Goal: Task Accomplishment & Management: Manage account settings

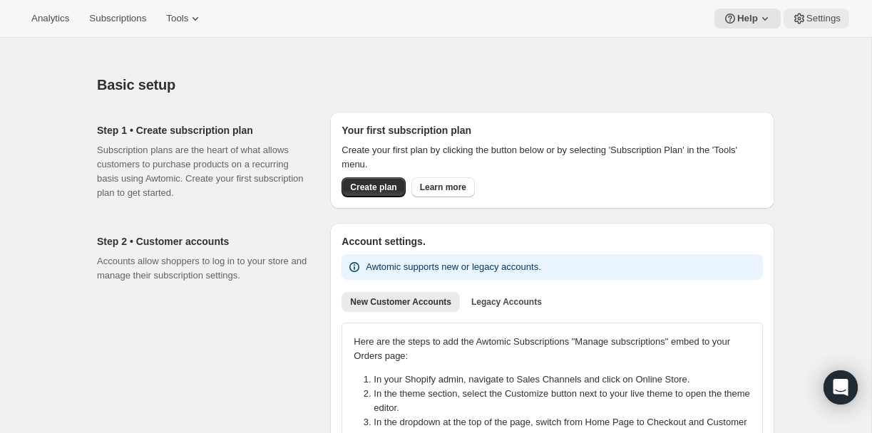
click at [830, 20] on span "Settings" at bounding box center [823, 18] width 34 height 11
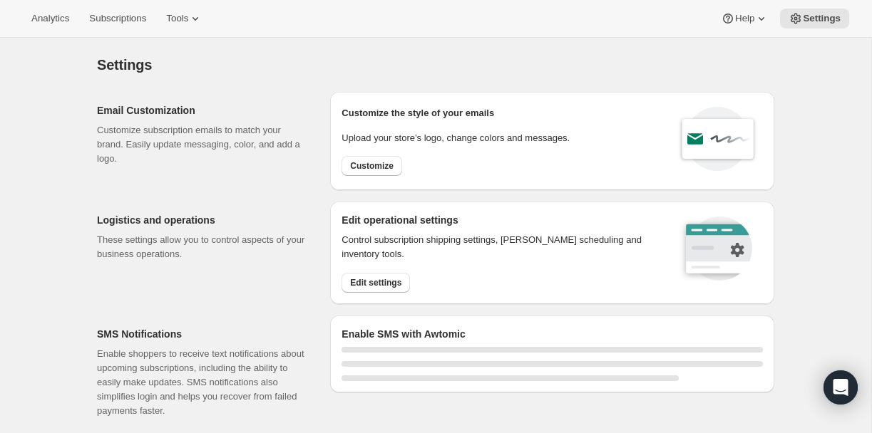
select select "18:00"
select select "09:00"
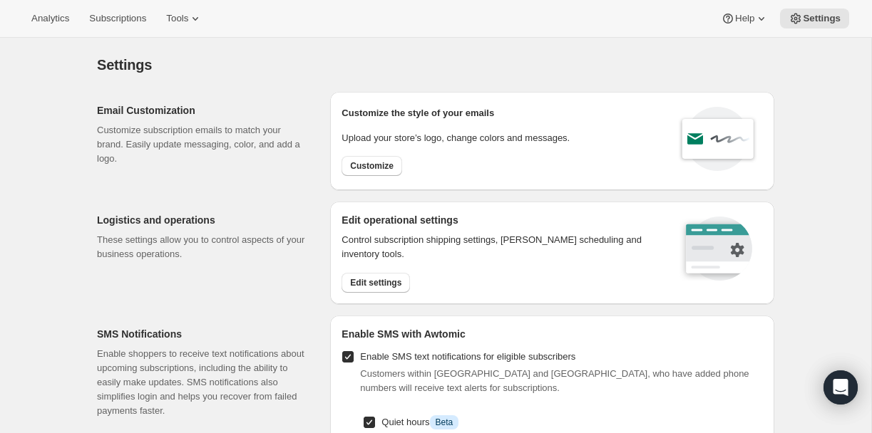
click at [673, 248] on icon at bounding box center [716, 248] width 91 height 71
click at [372, 284] on span "Edit settings" at bounding box center [375, 282] width 51 height 11
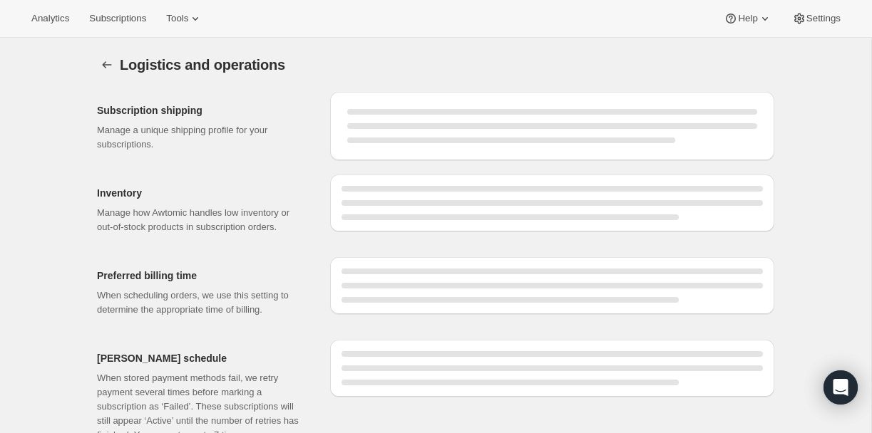
select select "DAY"
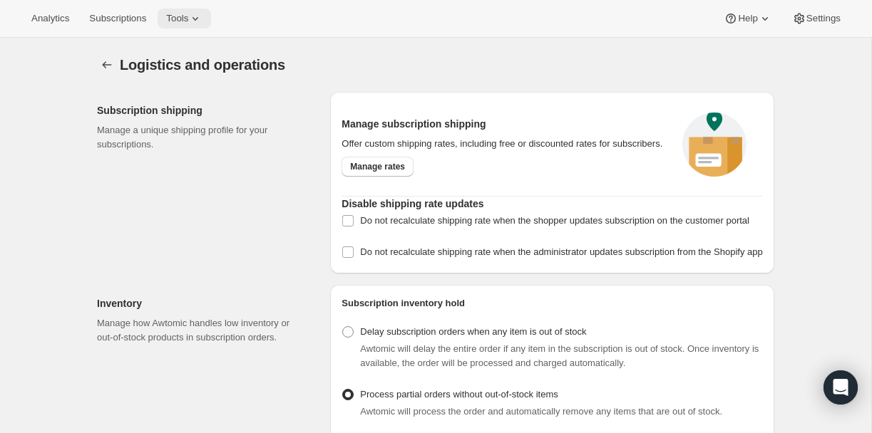
click at [188, 19] on span "Tools" at bounding box center [177, 18] width 22 height 11
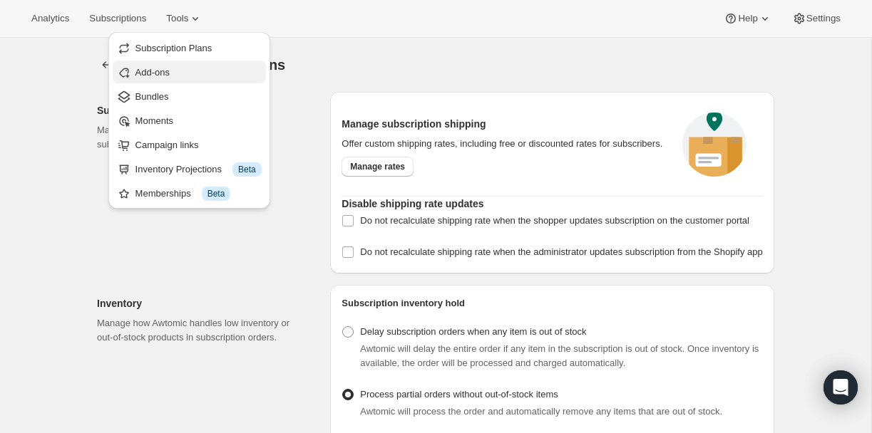
click at [163, 73] on span "Add-ons" at bounding box center [152, 72] width 34 height 11
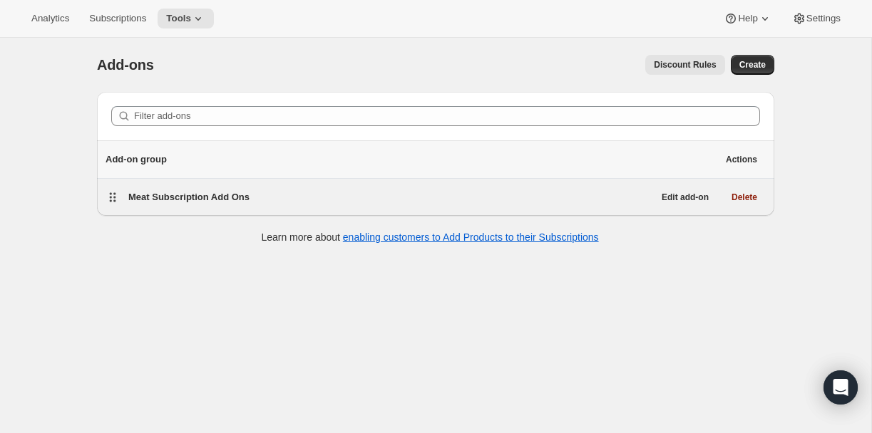
click at [222, 197] on span "Meat Subscription Add Ons" at bounding box center [188, 197] width 121 height 11
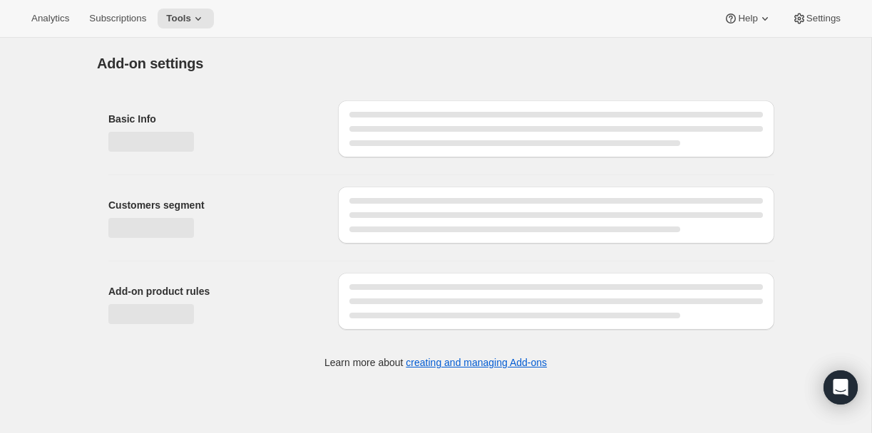
select select "selectedProducts"
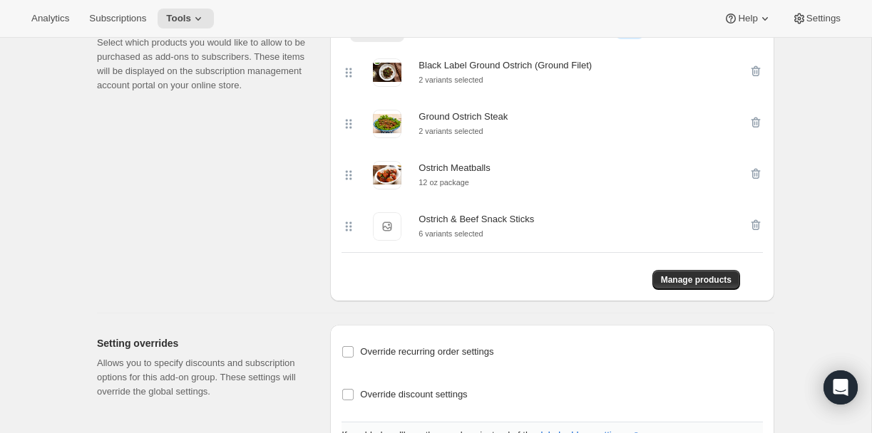
scroll to position [1303, 0]
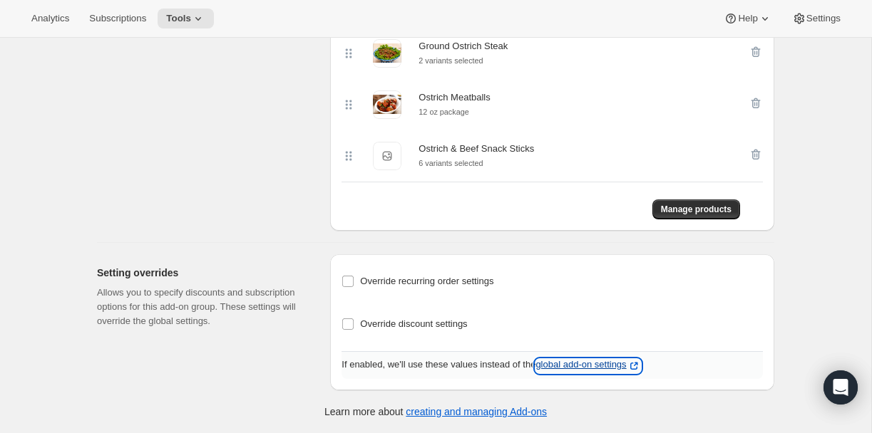
click at [606, 366] on p "global add-on settings" at bounding box center [587, 366] width 105 height 14
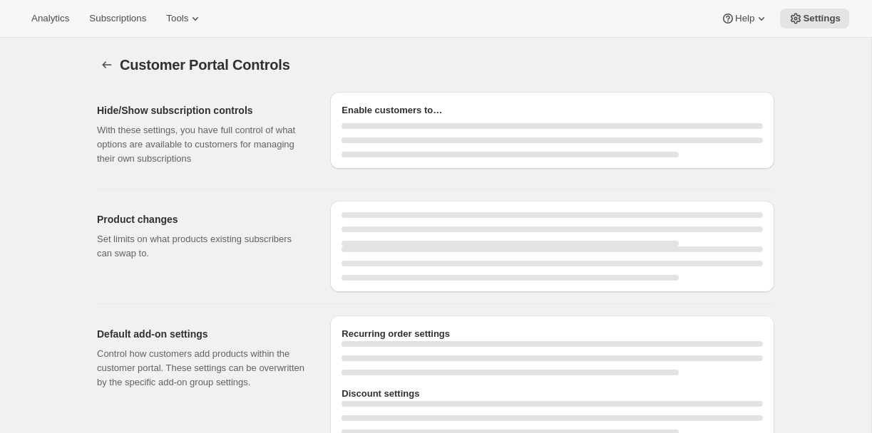
select select "INTERVAL"
select select "MONTH"
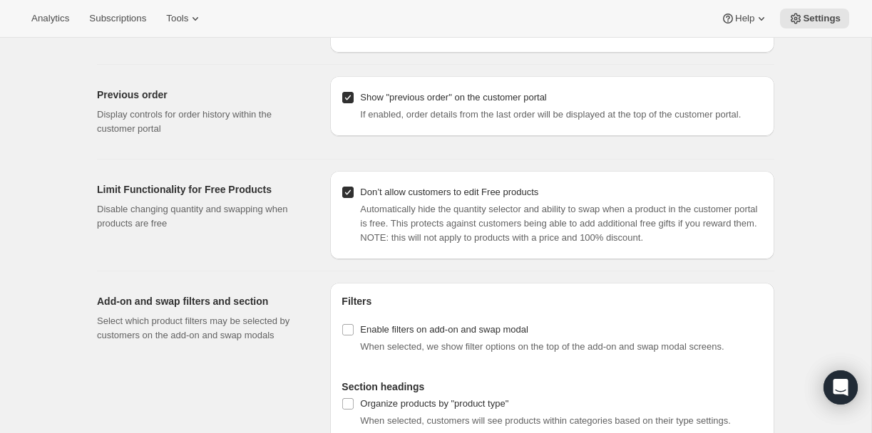
scroll to position [1598, 0]
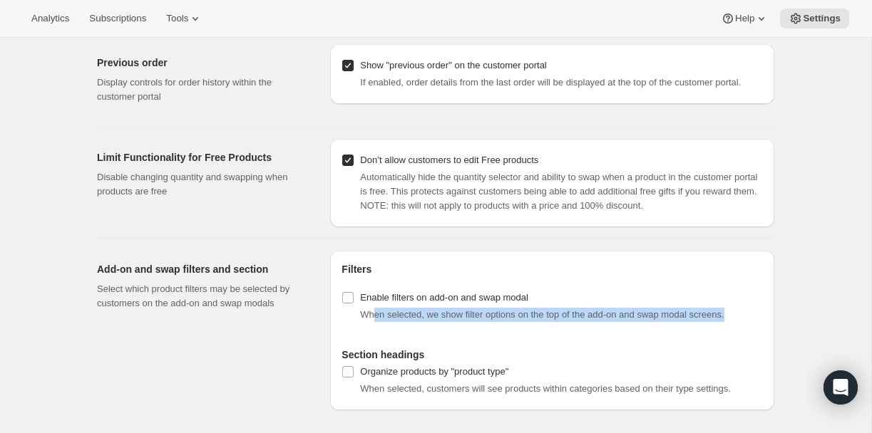
drag, startPoint x: 372, startPoint y: 317, endPoint x: 755, endPoint y: 313, distance: 383.4
click at [755, 313] on div "When selected, we show filter options on the top of the add-on and swap modal s…" at bounding box center [561, 315] width 403 height 14
drag, startPoint x: 360, startPoint y: 314, endPoint x: 761, endPoint y: 322, distance: 401.3
click at [761, 322] on div "Enable filters on add-on and swap modal When selected, we show filter options o…" at bounding box center [551, 306] width 421 height 37
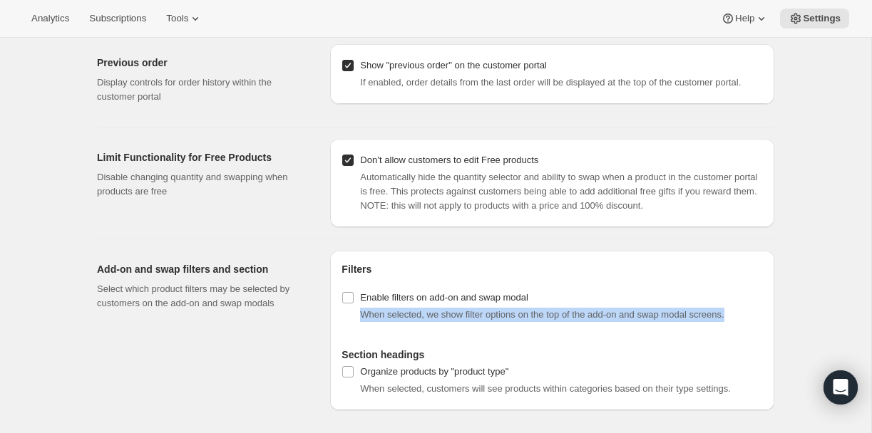
click at [761, 322] on div "Enable filters on add-on and swap modal When selected, we show filter options o…" at bounding box center [551, 306] width 421 height 37
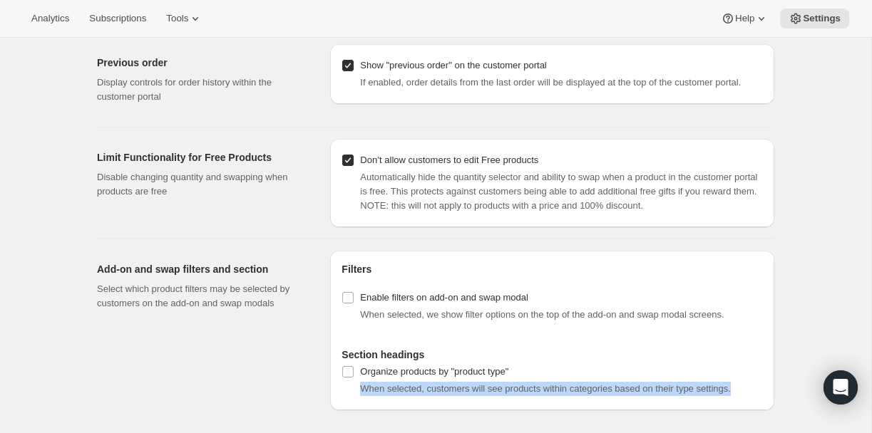
drag, startPoint x: 361, startPoint y: 390, endPoint x: 765, endPoint y: 389, distance: 404.1
click at [765, 389] on div "Filters Enable filters on add-on and swap modal When selected, we show filter o…" at bounding box center [552, 331] width 444 height 160
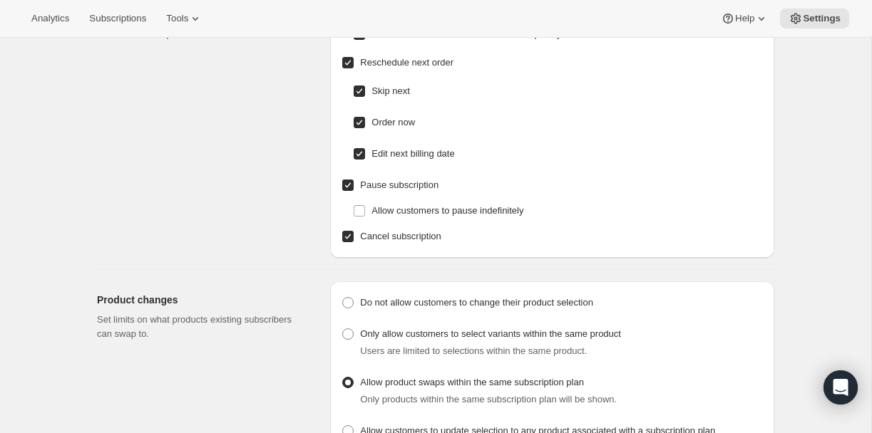
scroll to position [0, 0]
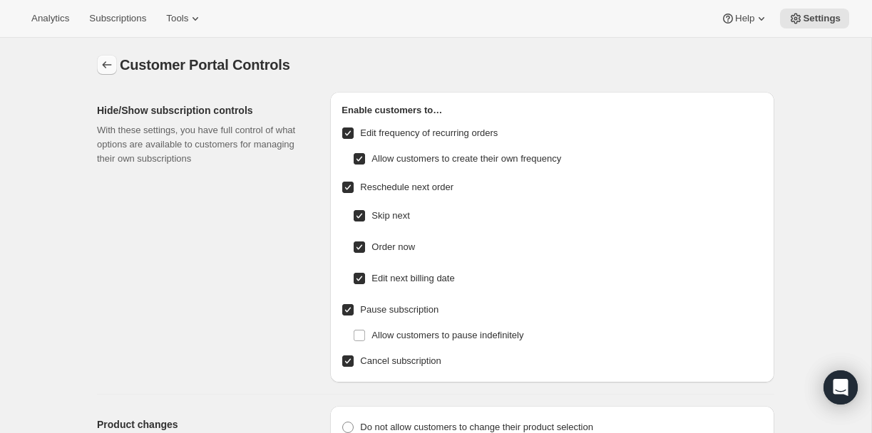
click at [103, 64] on icon "Settings" at bounding box center [107, 64] width 9 height 7
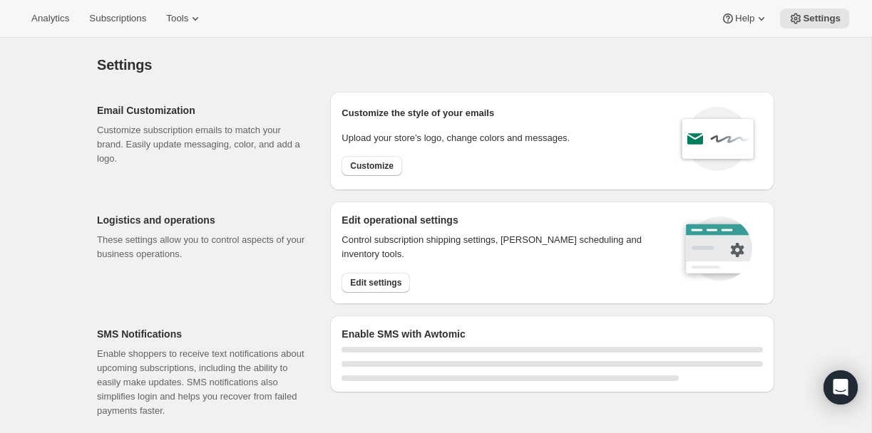
select select "18:00"
select select "09:00"
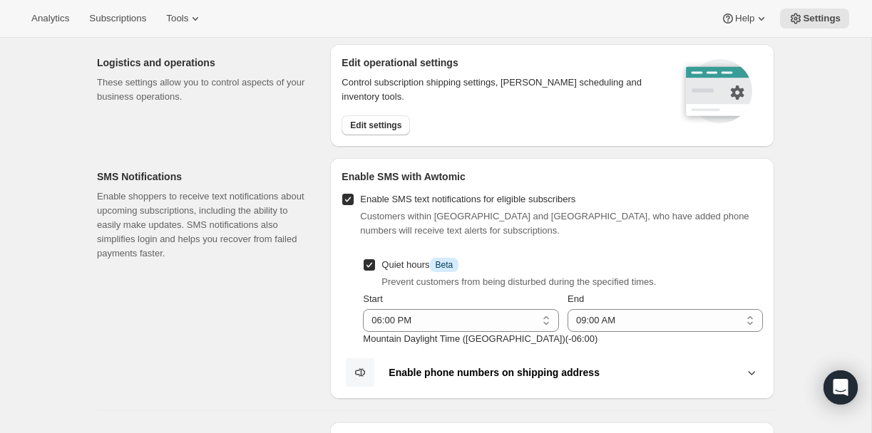
scroll to position [154, 0]
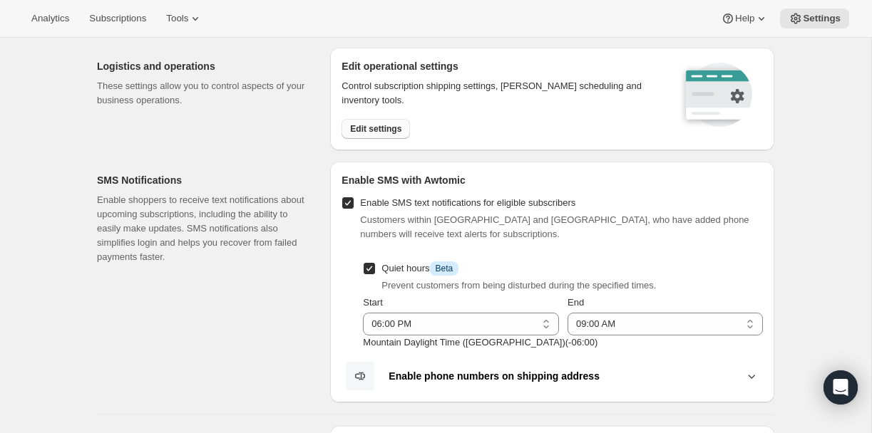
click at [371, 131] on span "Edit settings" at bounding box center [375, 128] width 51 height 11
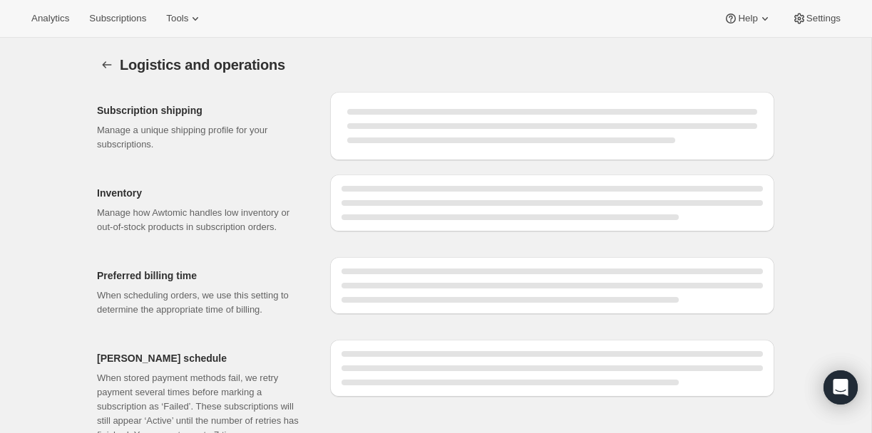
select select "DAY"
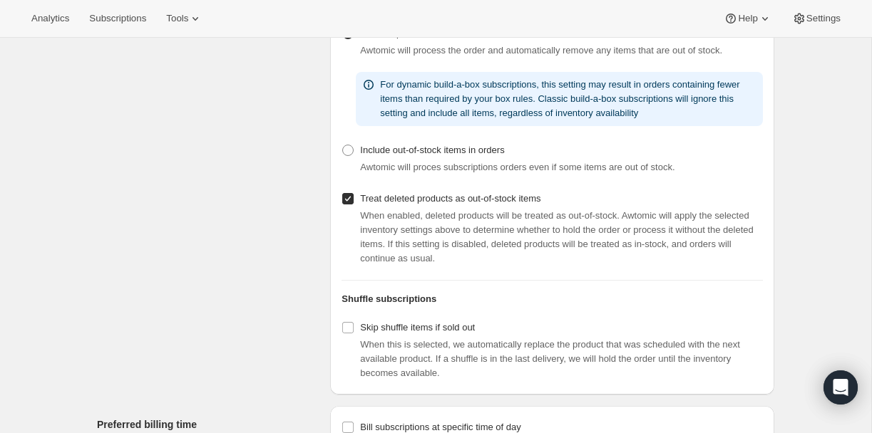
scroll to position [362, 0]
click at [388, 38] on span "Process partial orders without out-of-stock items" at bounding box center [458, 32] width 197 height 11
click at [343, 28] on input "Process partial orders without out-of-stock items" at bounding box center [342, 27] width 1 height 1
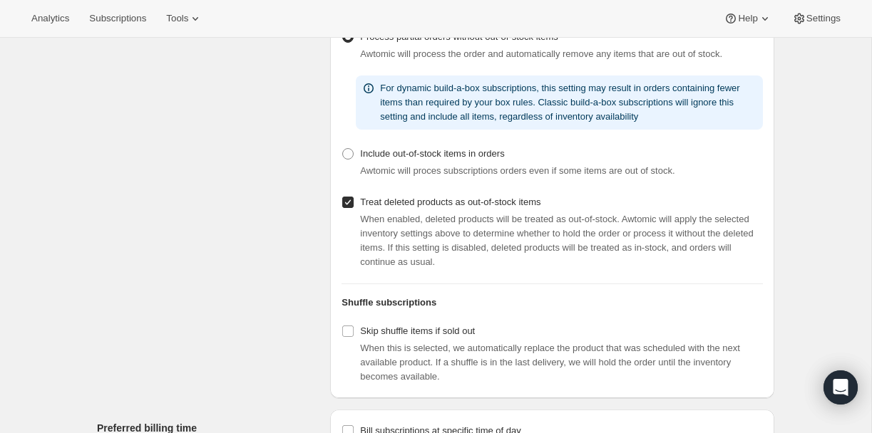
scroll to position [359, 0]
drag, startPoint x: 401, startPoint y: 65, endPoint x: 636, endPoint y: 69, distance: 234.5
click at [636, 60] on div "Process partial orders without out-of-stock items Awtomic will process the orde…" at bounding box center [551, 43] width 421 height 34
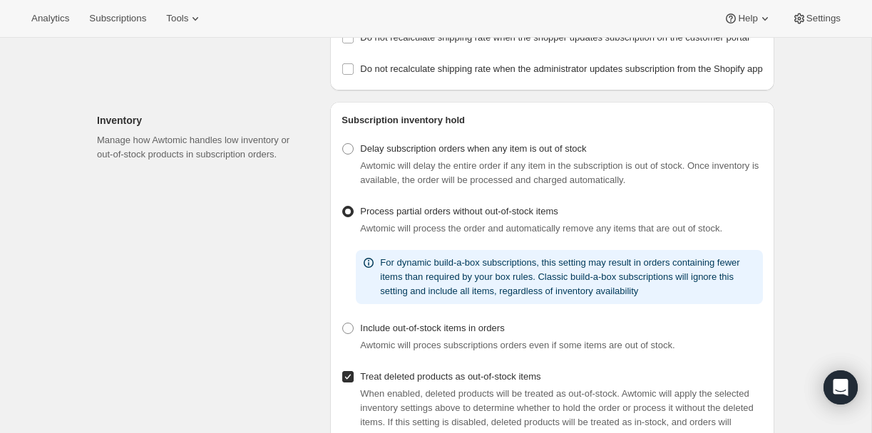
scroll to position [0, 0]
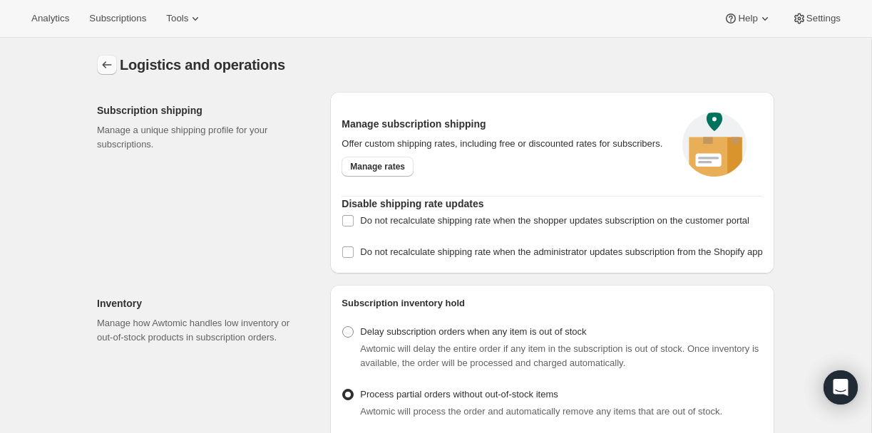
click at [104, 62] on icon "Settings" at bounding box center [107, 65] width 14 height 14
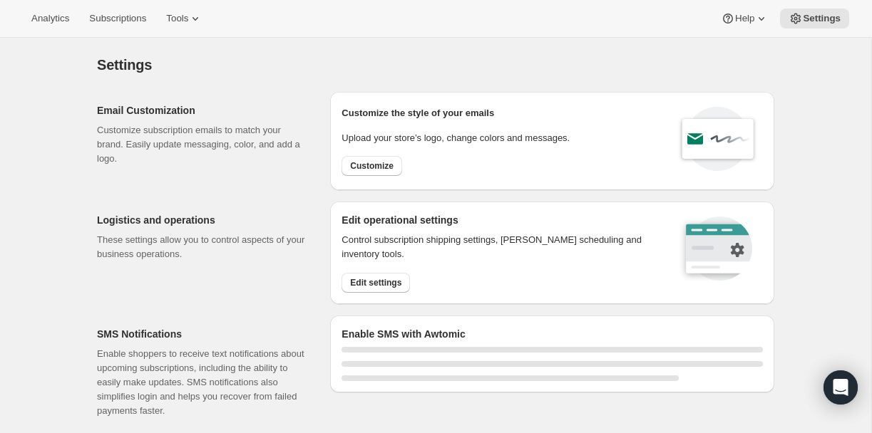
select select "18:00"
select select "09:00"
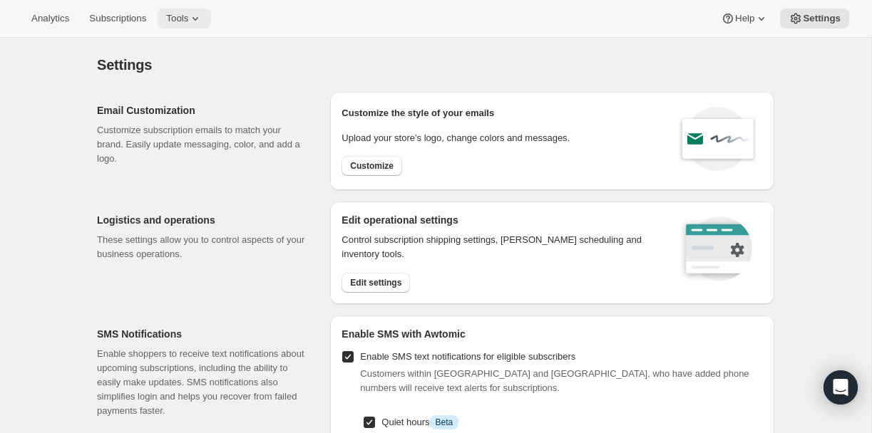
click at [188, 23] on span "Tools" at bounding box center [177, 18] width 22 height 11
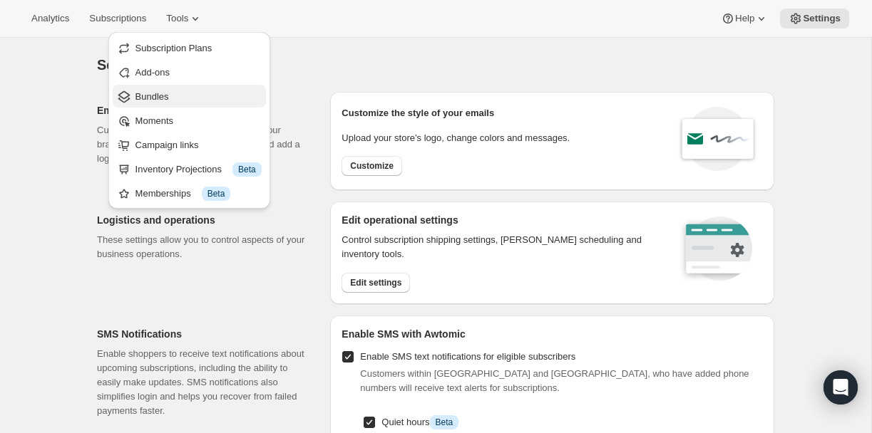
click at [148, 97] on span "Bundles" at bounding box center [151, 96] width 33 height 11
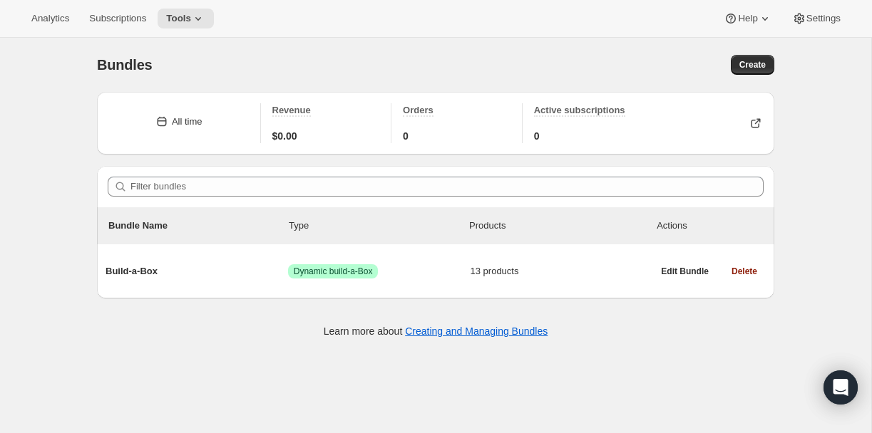
scroll to position [38, 0]
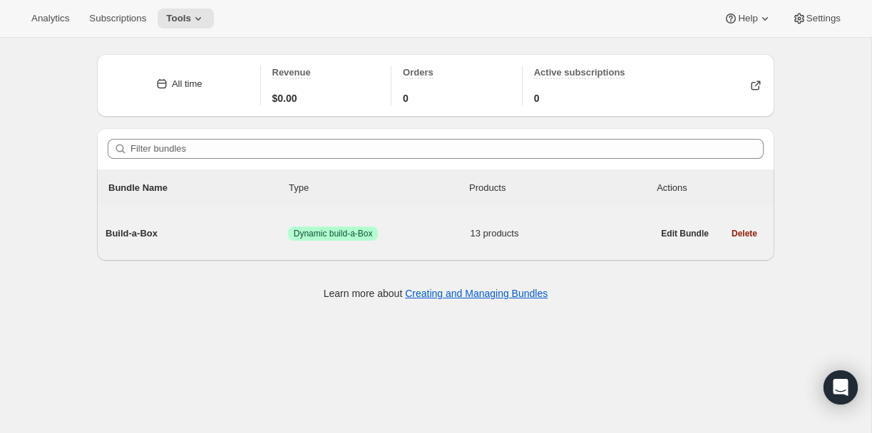
click at [537, 236] on span "13 products" at bounding box center [561, 234] width 182 height 14
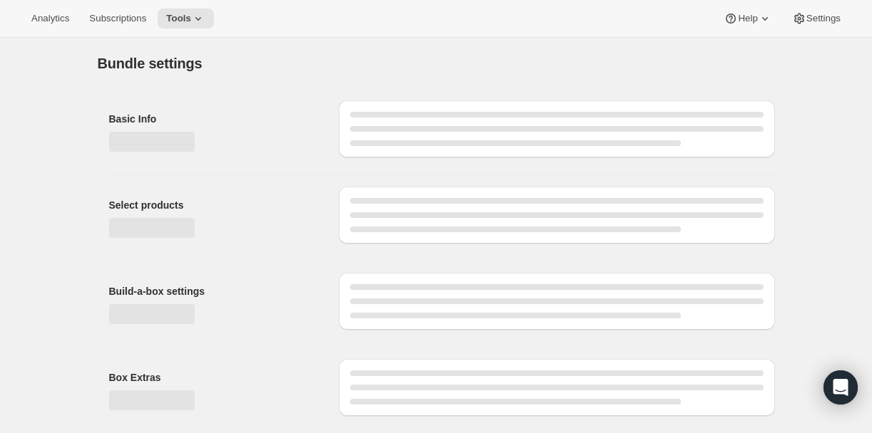
type input "Build-a-Box"
radio input "true"
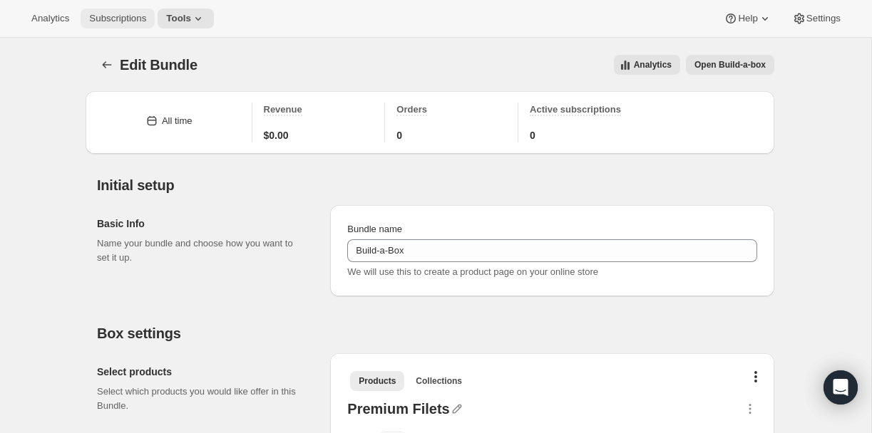
click at [114, 17] on span "Subscriptions" at bounding box center [117, 18] width 57 height 11
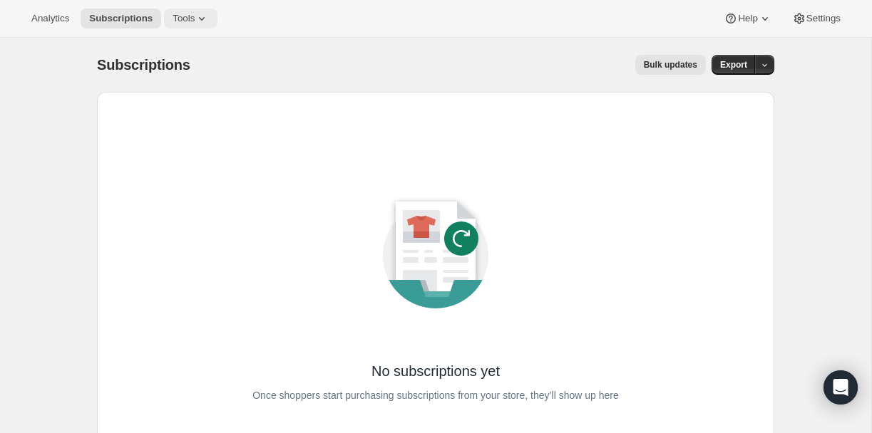
click at [195, 16] on span "Tools" at bounding box center [183, 18] width 22 height 11
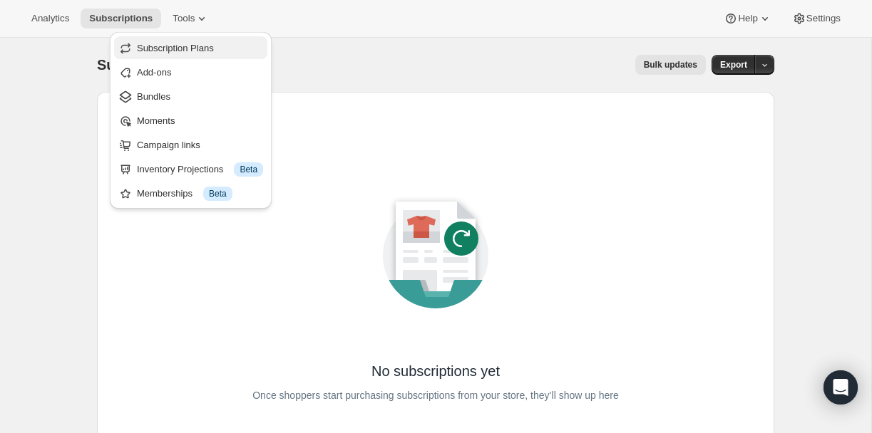
click at [189, 49] on span "Subscription Plans" at bounding box center [175, 48] width 77 height 11
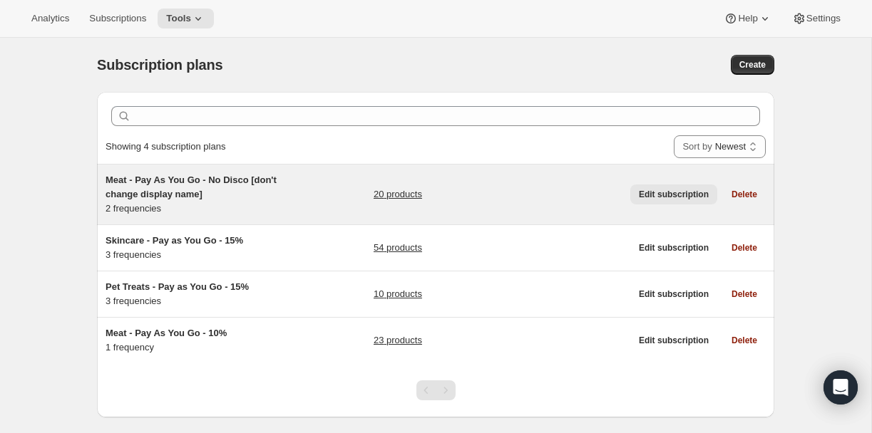
click at [678, 190] on span "Edit subscription" at bounding box center [674, 194] width 70 height 11
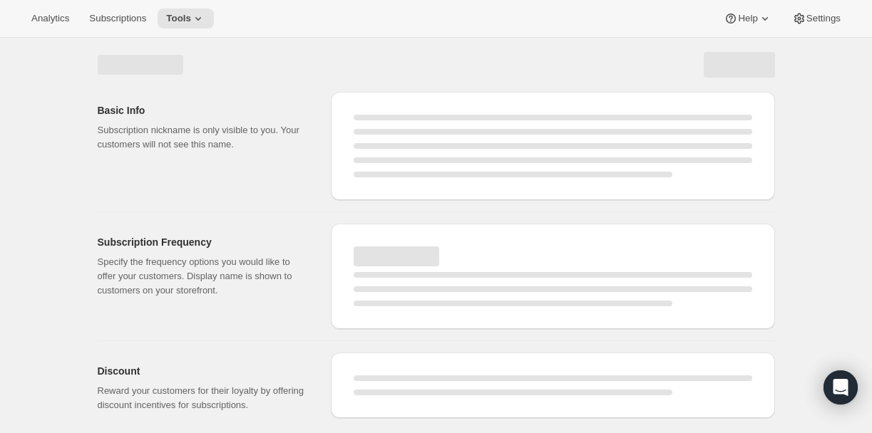
select select "WEEK"
select select "MONTH"
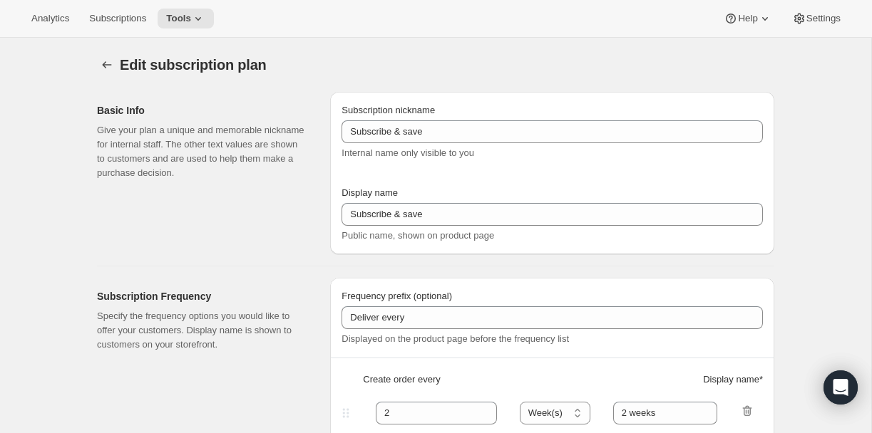
type input "Meat - Pay As You Go - No Disco [don't change display name]"
type input "Recurring Order"
type input "1"
type input "week"
type input "month"
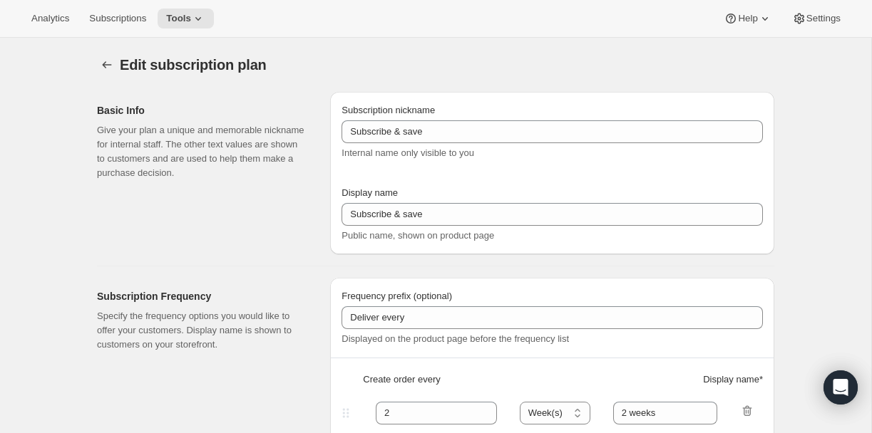
type input "Minimum two deliveries, then cancel anytime. Modify or reschedule whenever you …"
checkbox input "true"
click at [191, 20] on span "Tools" at bounding box center [178, 18] width 25 height 11
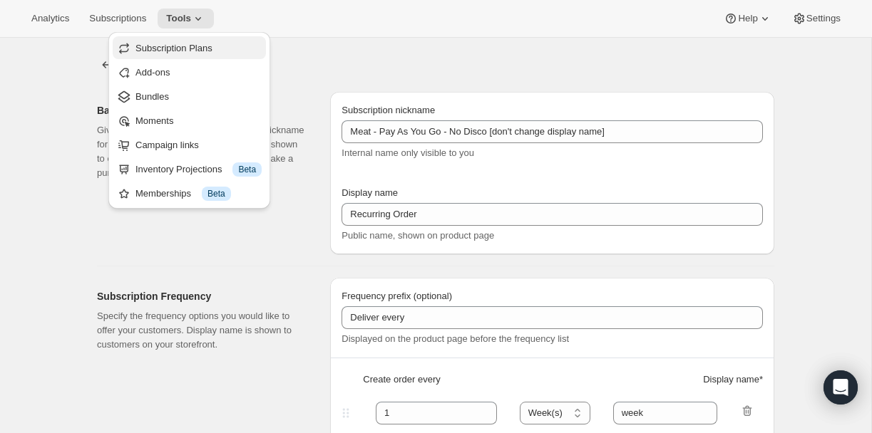
click at [171, 48] on span "Subscription Plans" at bounding box center [173, 48] width 77 height 11
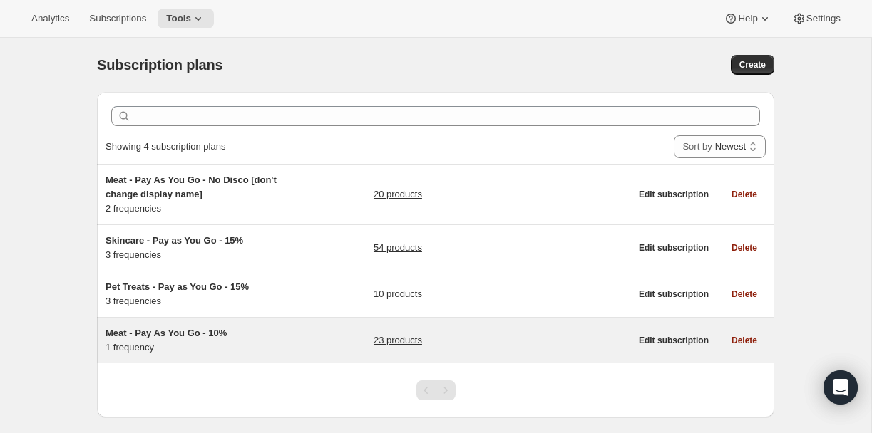
click at [362, 340] on div "Meat - Pay As You Go - 10% 1 frequency 23 products" at bounding box center [367, 340] width 525 height 29
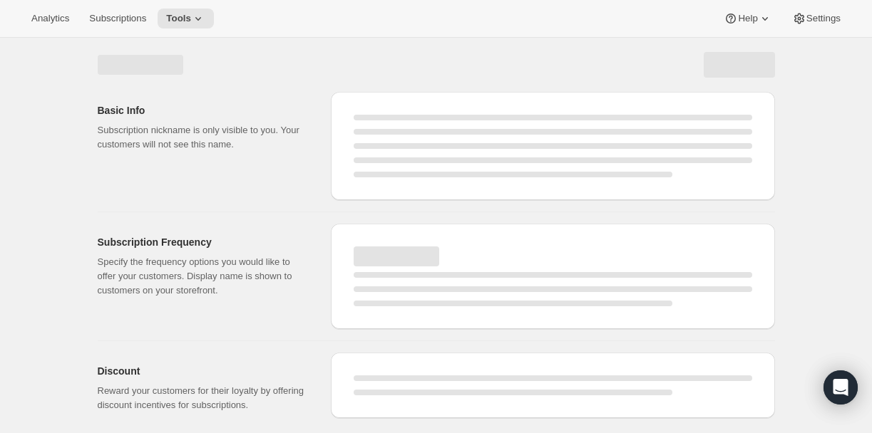
select select "WEEK"
select select "MONTH"
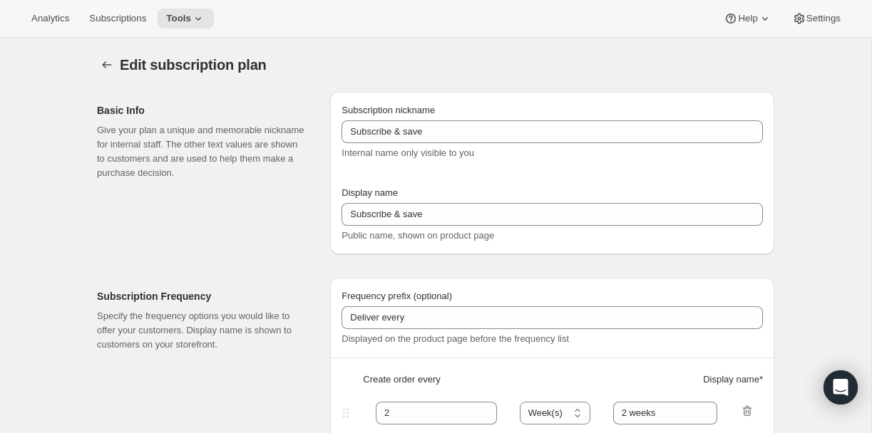
type input "Meat - Pay As You Go - 10%"
type input "Subscribe & Save - Premium Ostrich"
type input "1"
select select "MONTH"
type input "month"
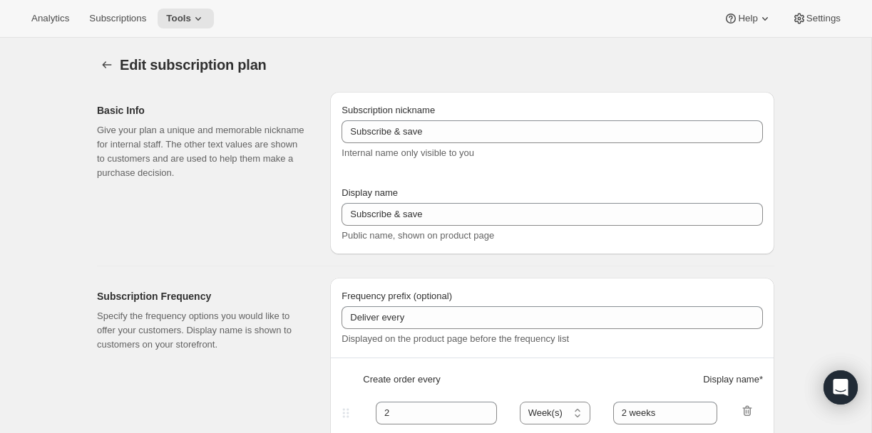
type input "10"
type input "Minimum two deliveries, then cancel anytime. Modify or reschedule whenever you …"
checkbox input "true"
click at [185, 10] on button "Tools" at bounding box center [185, 19] width 56 height 20
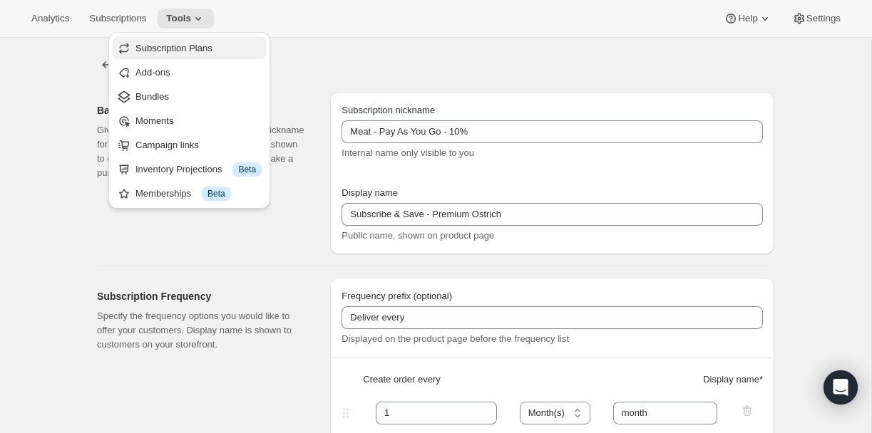
click at [201, 41] on span "Subscription Plans" at bounding box center [198, 48] width 126 height 14
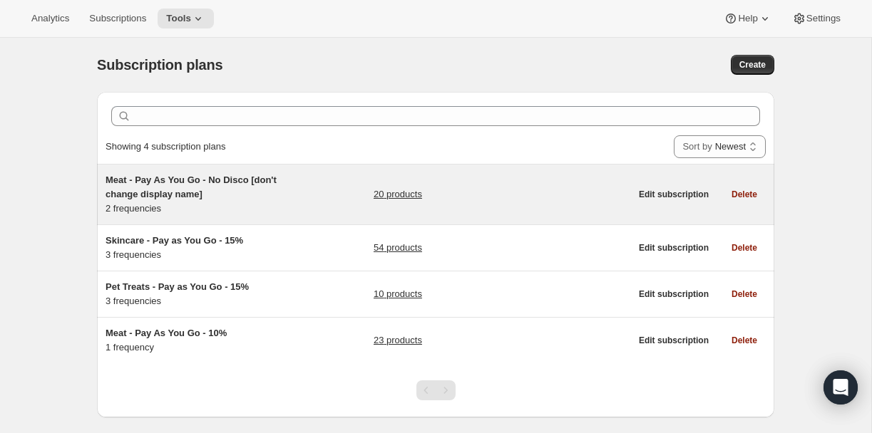
click at [157, 192] on span "Meat - Pay As You Go - No Disco [don't change display name]" at bounding box center [190, 187] width 171 height 25
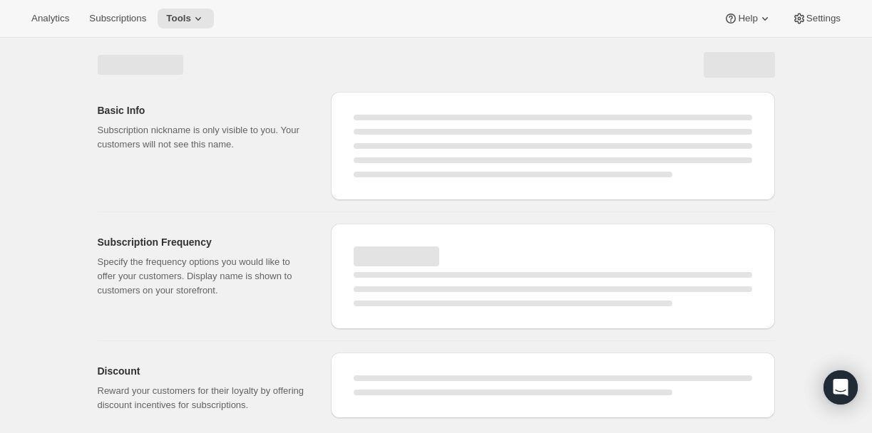
select select "WEEK"
select select "MONTH"
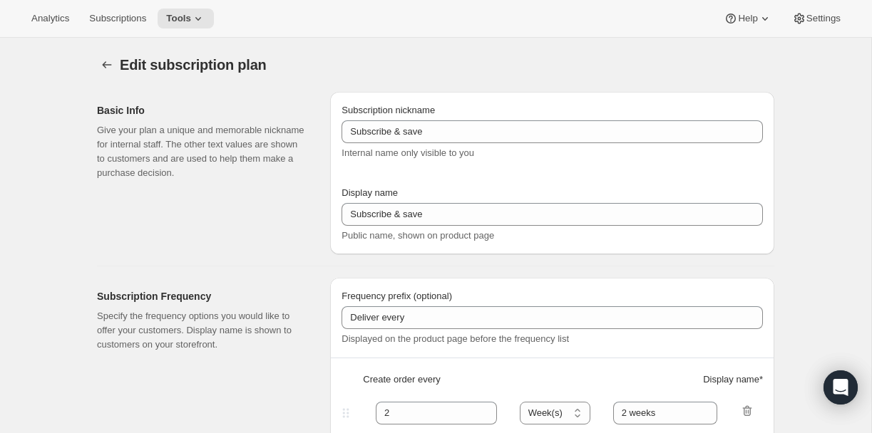
type input "Meat - Pay As You Go - No Disco [don't change display name]"
type input "Recurring Order"
type input "1"
type input "week"
type input "month"
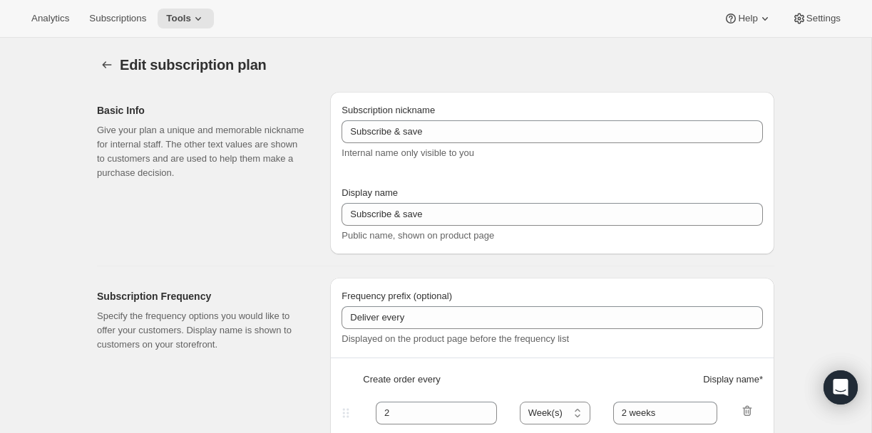
type input "Minimum two deliveries, then cancel anytime. Modify or reschedule whenever you …"
checkbox input "true"
click at [180, 22] on span "Tools" at bounding box center [178, 18] width 25 height 11
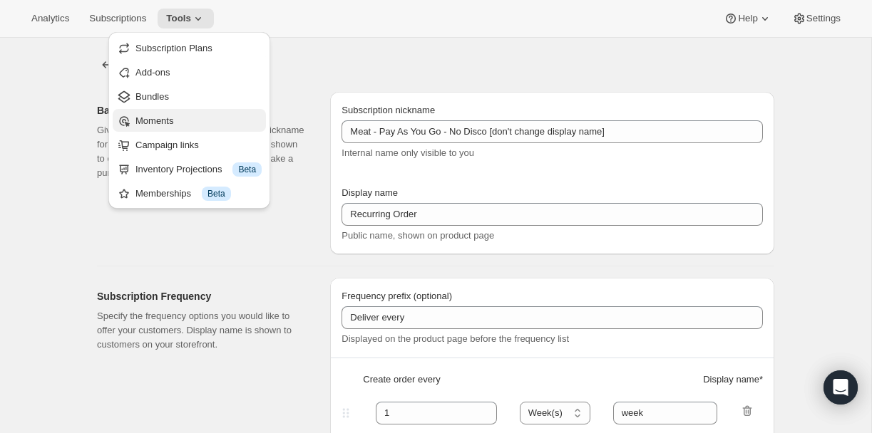
click at [160, 120] on span "Moments" at bounding box center [154, 120] width 38 height 11
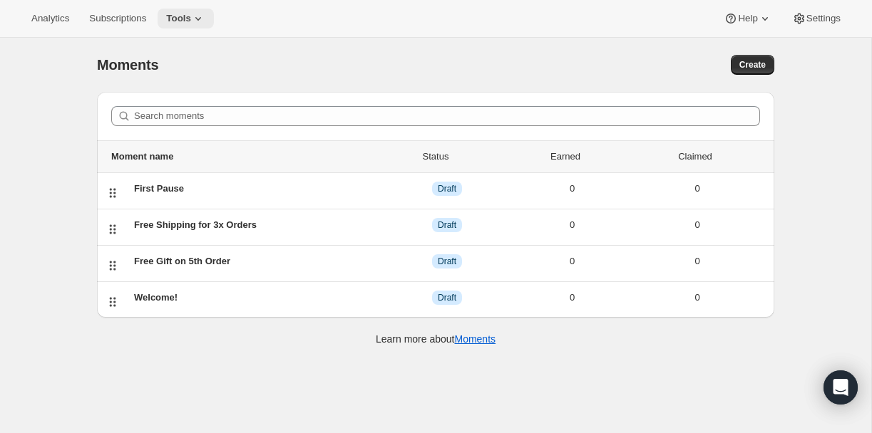
click at [205, 11] on icon at bounding box center [198, 18] width 14 height 14
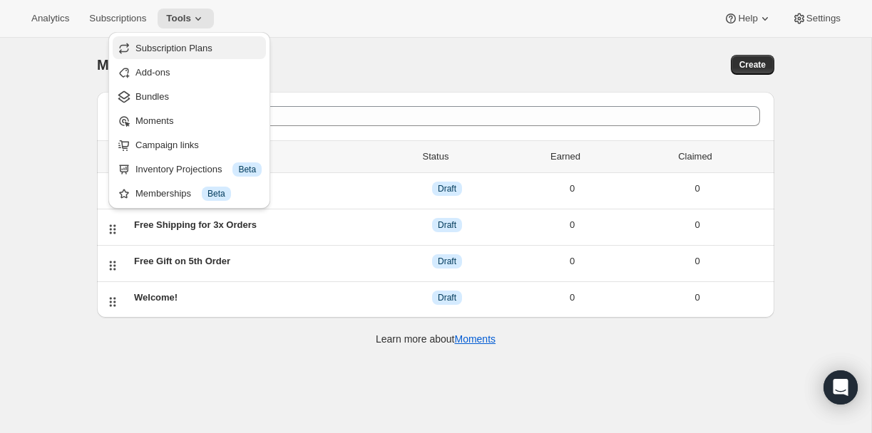
click at [157, 50] on span "Subscription Plans" at bounding box center [173, 48] width 77 height 11
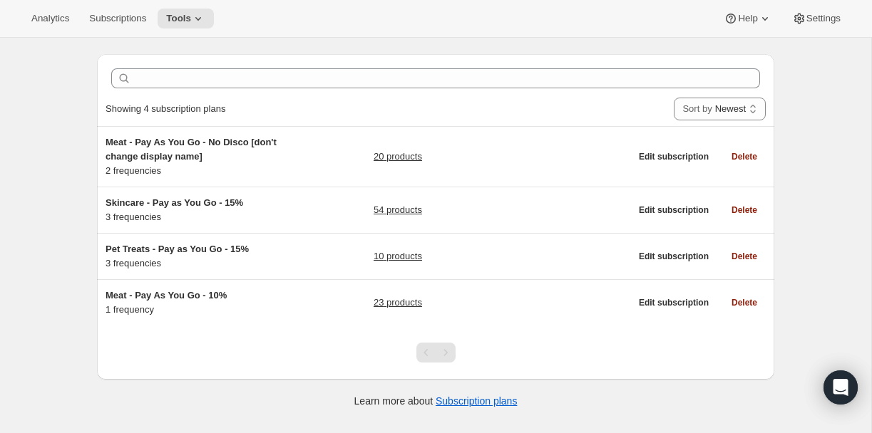
scroll to position [37, 0]
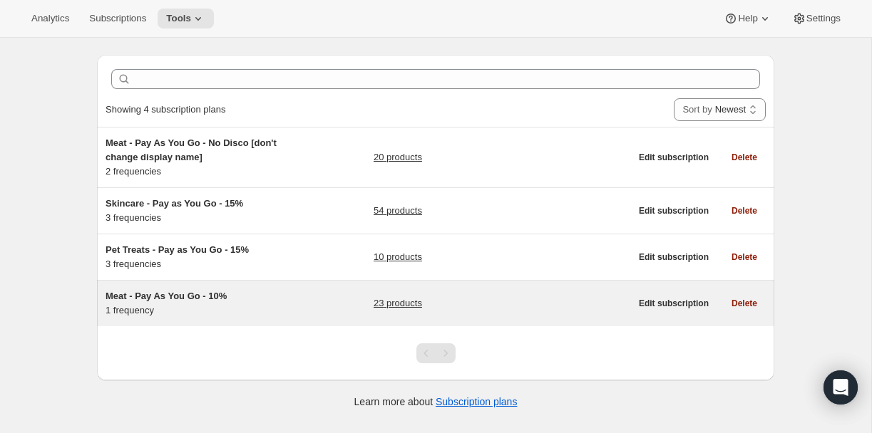
click at [262, 300] on h5 "Meat - Pay As You Go - 10%" at bounding box center [194, 296] width 178 height 14
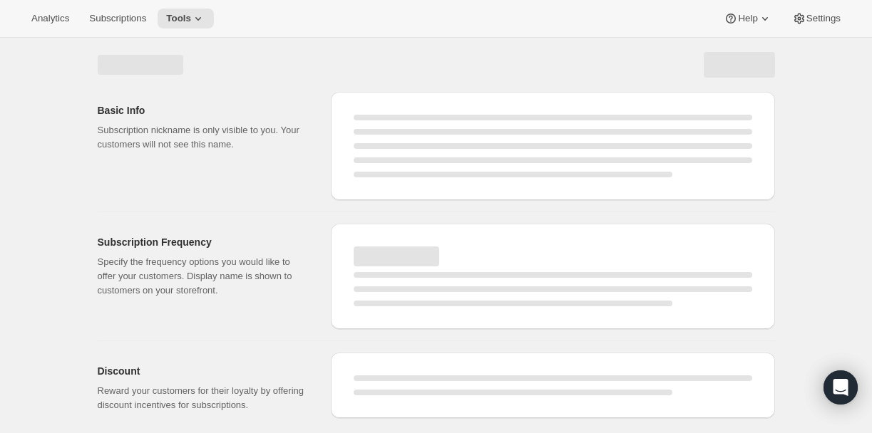
select select "WEEK"
select select "MONTH"
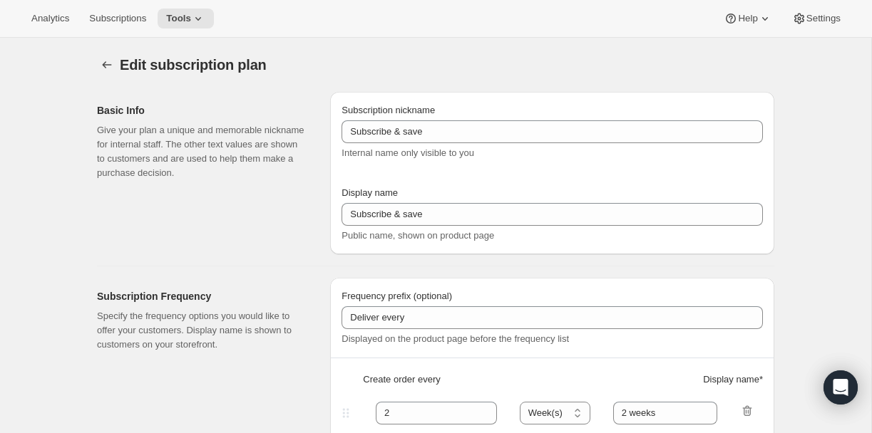
type input "Meat - Pay As You Go - 10%"
type input "Subscribe & Save - Premium Ostrich"
type input "1"
select select "MONTH"
type input "month"
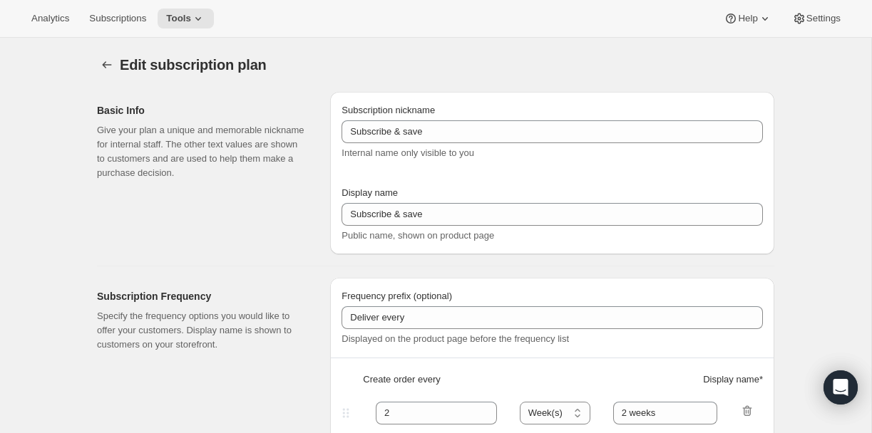
type input "10"
type input "Minimum two deliveries, then cancel anytime. Modify or reschedule whenever you …"
checkbox input "true"
click at [186, 16] on span "Tools" at bounding box center [178, 18] width 25 height 11
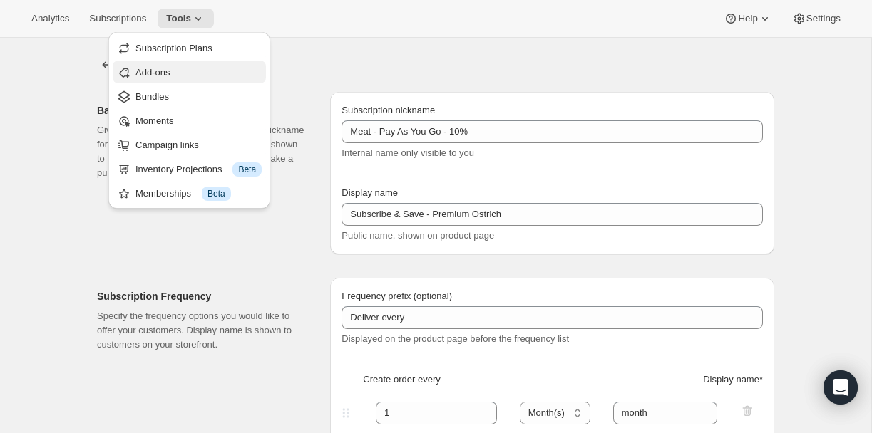
click at [168, 74] on span "Add-ons" at bounding box center [152, 72] width 34 height 11
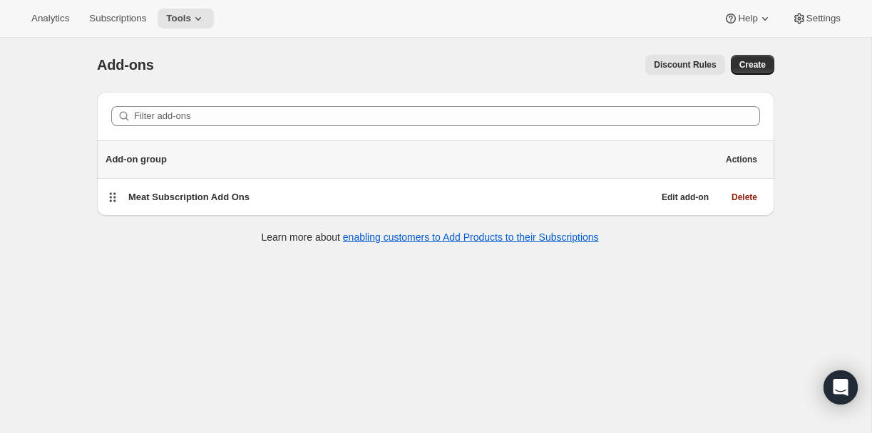
scroll to position [38, 0]
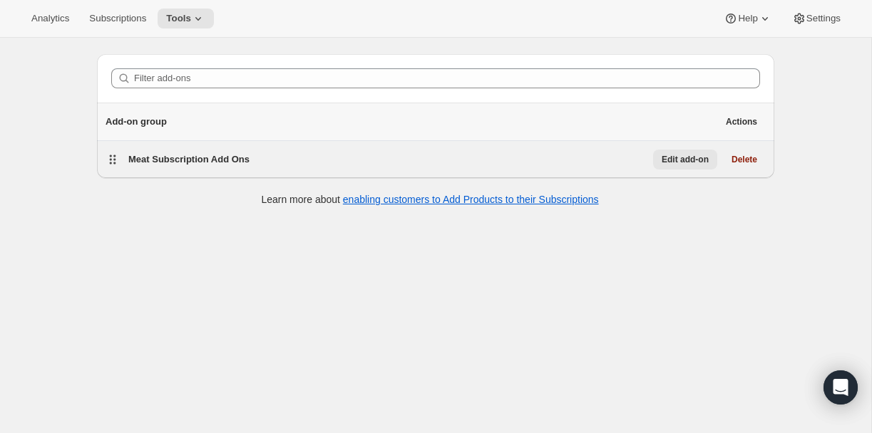
click at [683, 165] on button "Edit add-on" at bounding box center [685, 160] width 64 height 20
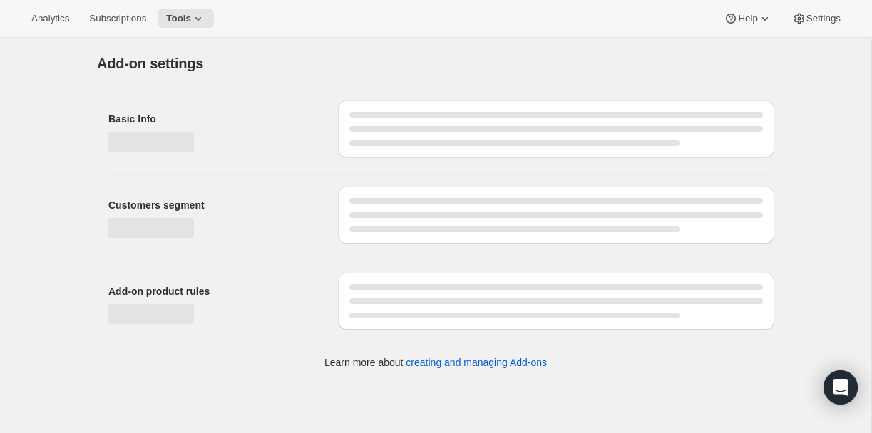
select select "selectedProducts"
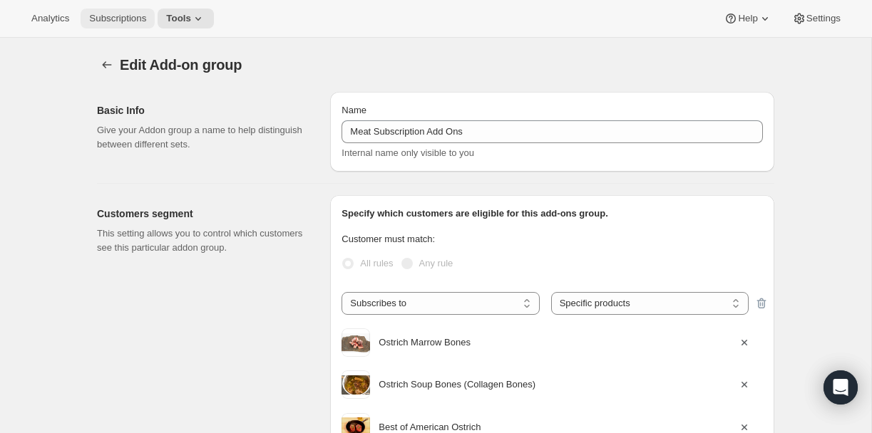
click at [118, 14] on span "Subscriptions" at bounding box center [117, 18] width 57 height 11
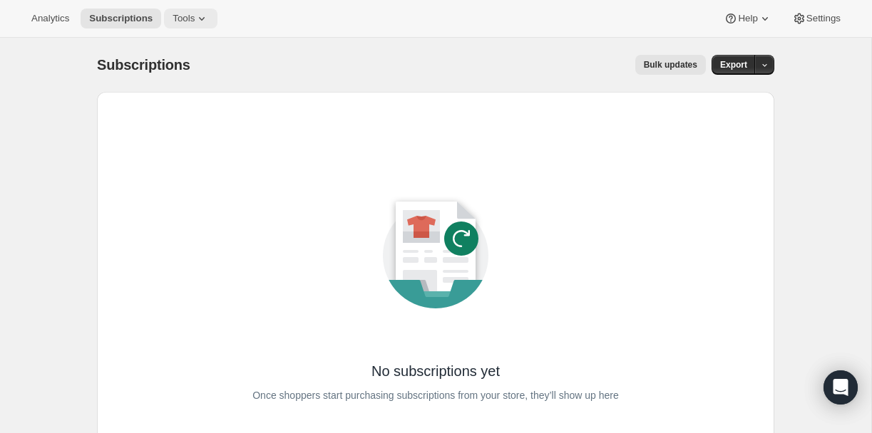
click at [200, 16] on icon at bounding box center [202, 18] width 14 height 14
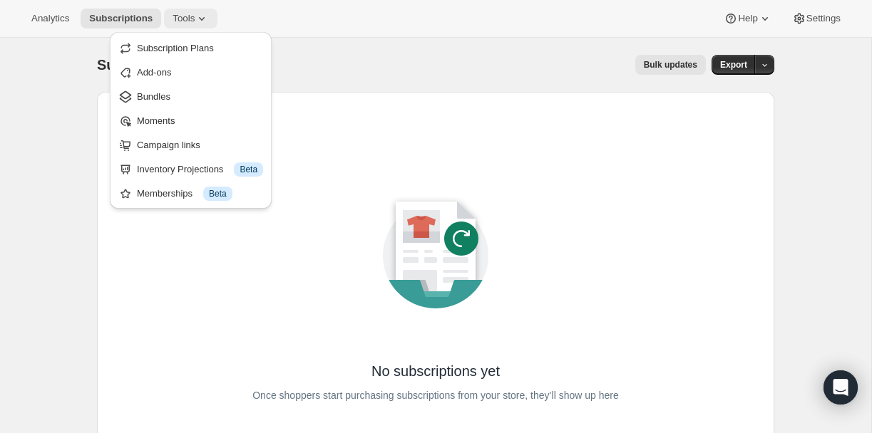
click at [200, 16] on icon at bounding box center [202, 18] width 14 height 14
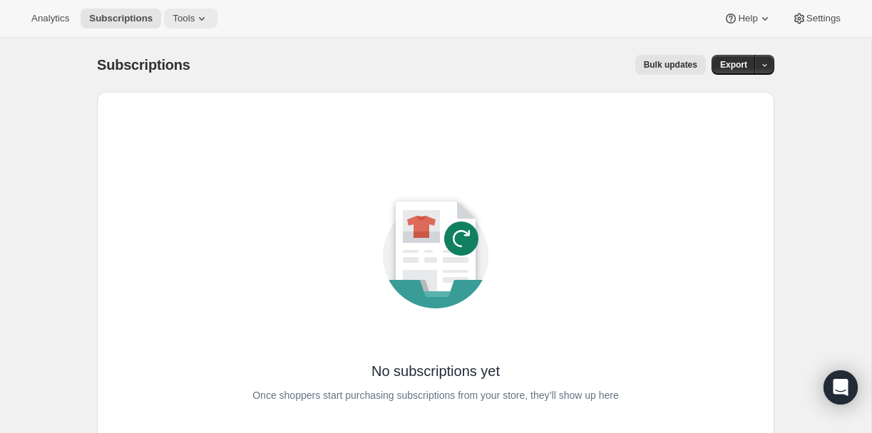
click at [200, 16] on icon at bounding box center [202, 18] width 14 height 14
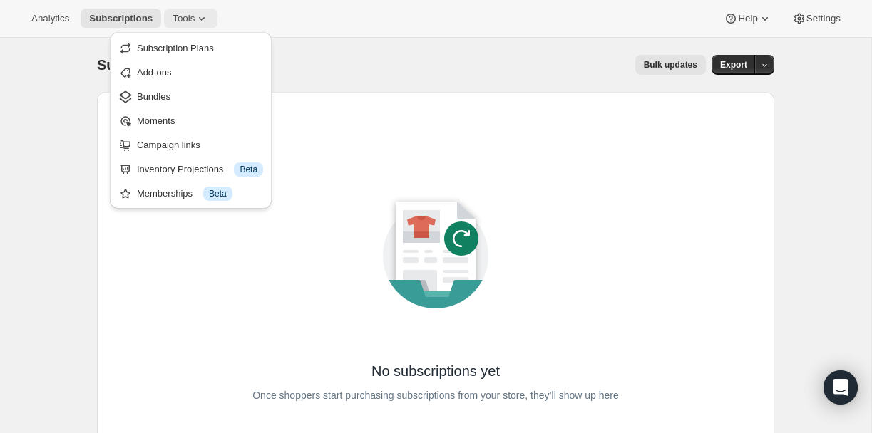
click at [200, 16] on icon at bounding box center [202, 18] width 14 height 14
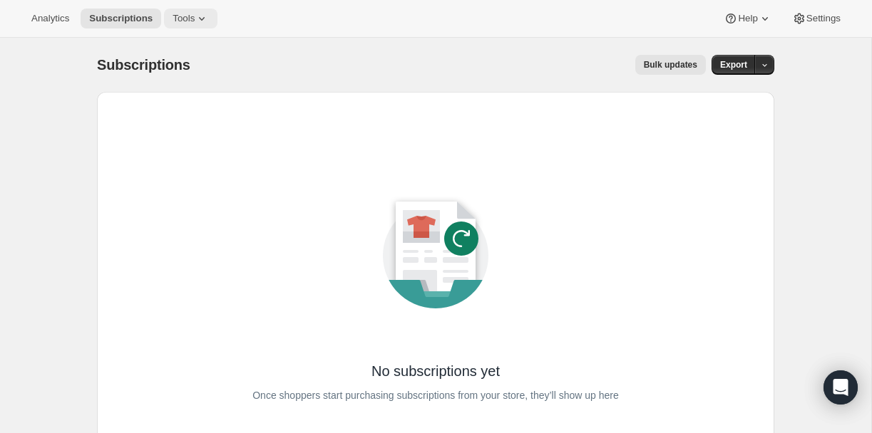
click at [200, 16] on icon at bounding box center [202, 18] width 14 height 14
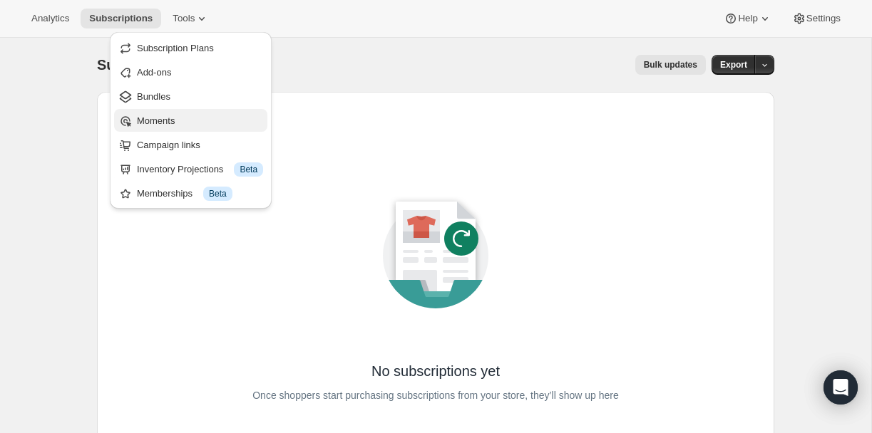
click at [171, 123] on span "Moments" at bounding box center [156, 120] width 38 height 11
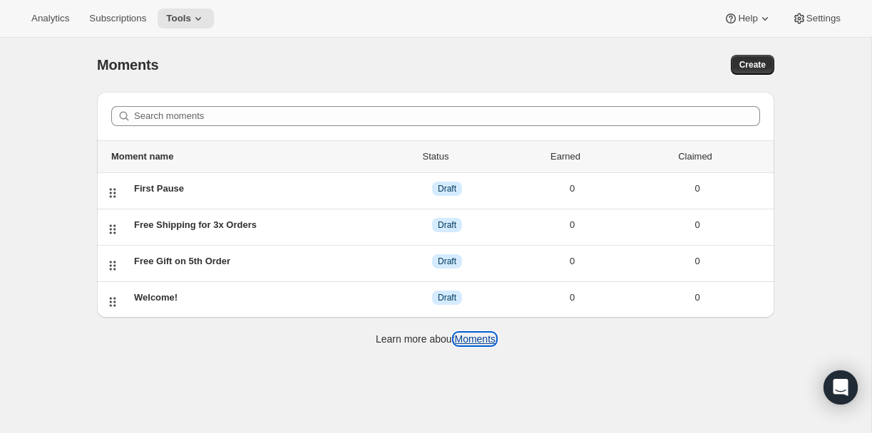
click at [480, 342] on link "Moments" at bounding box center [474, 339] width 41 height 11
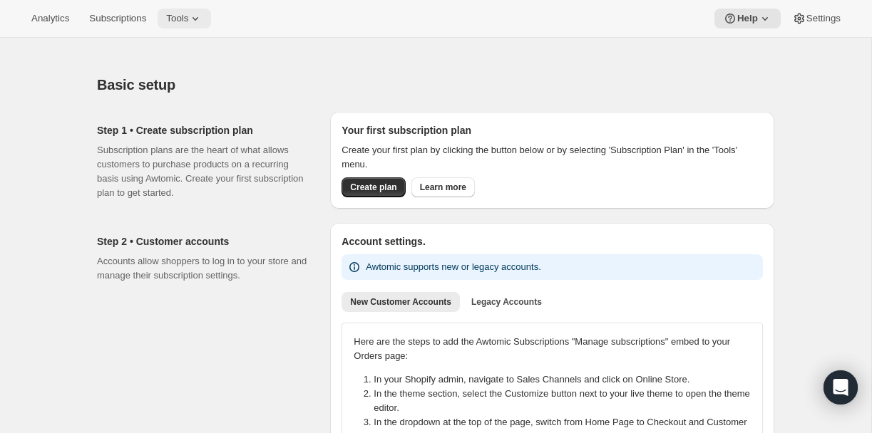
click at [187, 16] on span "Tools" at bounding box center [177, 18] width 22 height 11
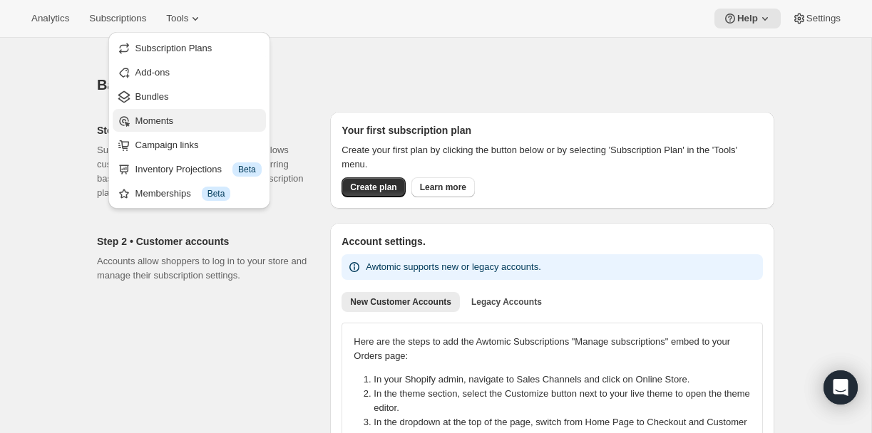
click at [202, 115] on span "Moments" at bounding box center [198, 121] width 126 height 14
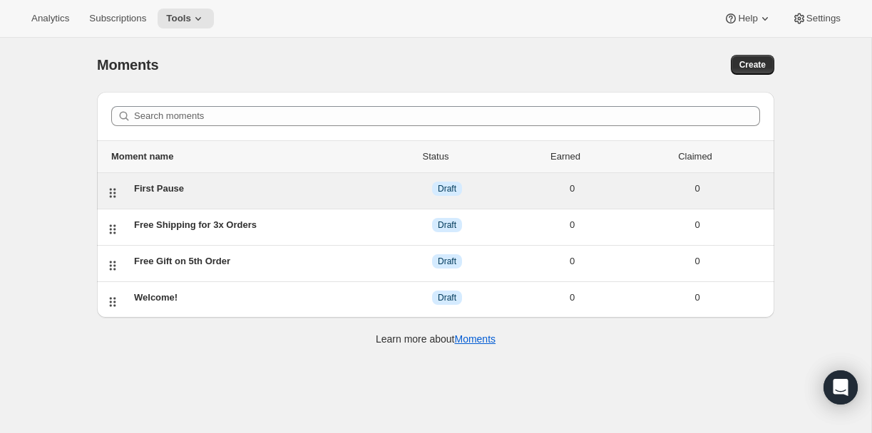
click at [176, 192] on div "First Pause" at bounding box center [259, 189] width 250 height 14
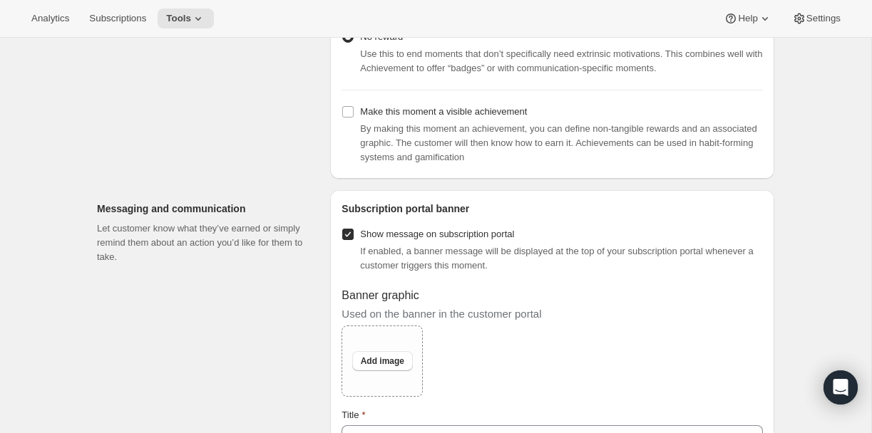
scroll to position [693, 0]
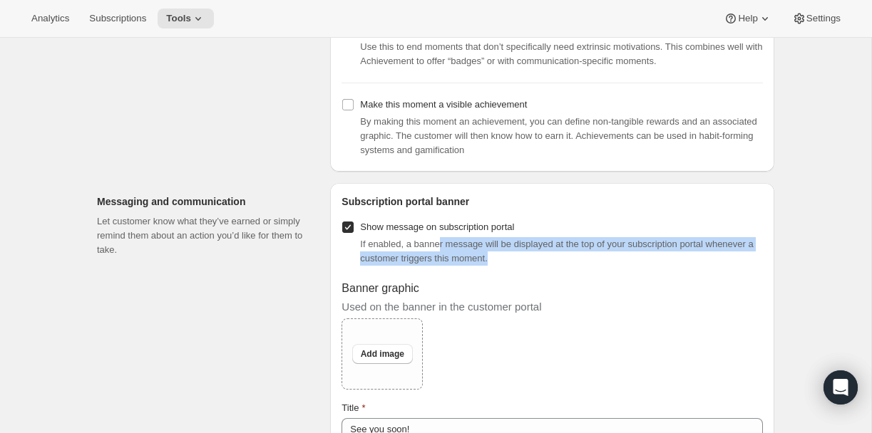
drag, startPoint x: 441, startPoint y: 267, endPoint x: 662, endPoint y: 278, distance: 221.2
click at [662, 266] on div "If enabled, a banner message will be displayed at the top of your subscription …" at bounding box center [561, 251] width 403 height 29
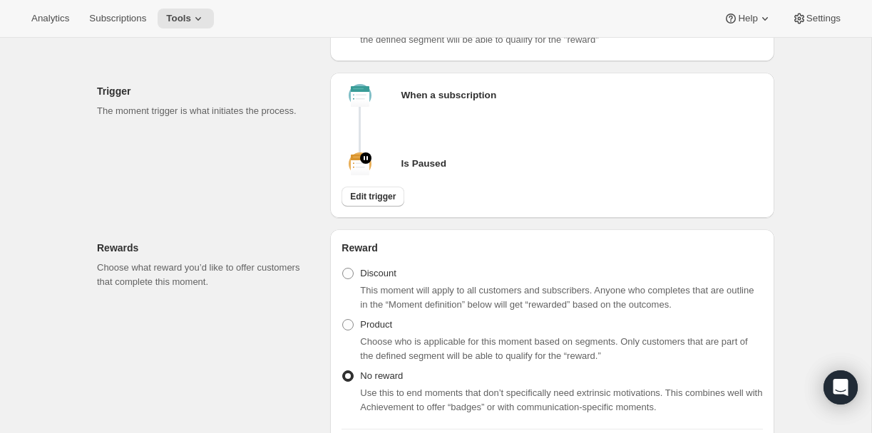
scroll to position [0, 0]
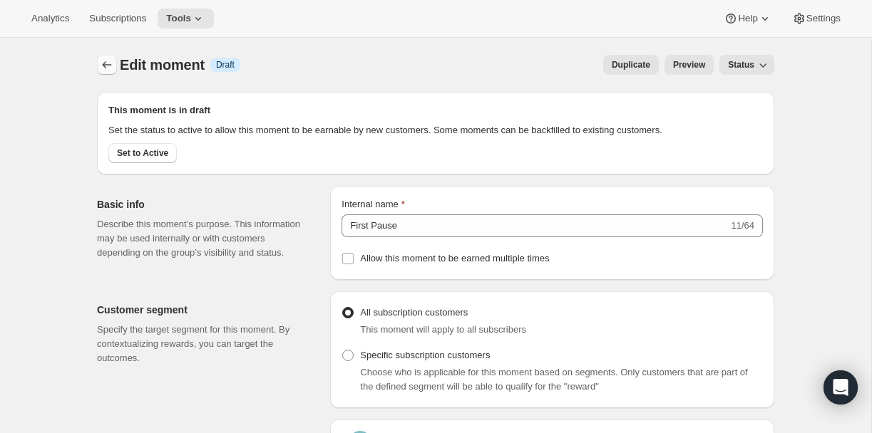
click at [103, 66] on icon "Create moment" at bounding box center [107, 65] width 14 height 14
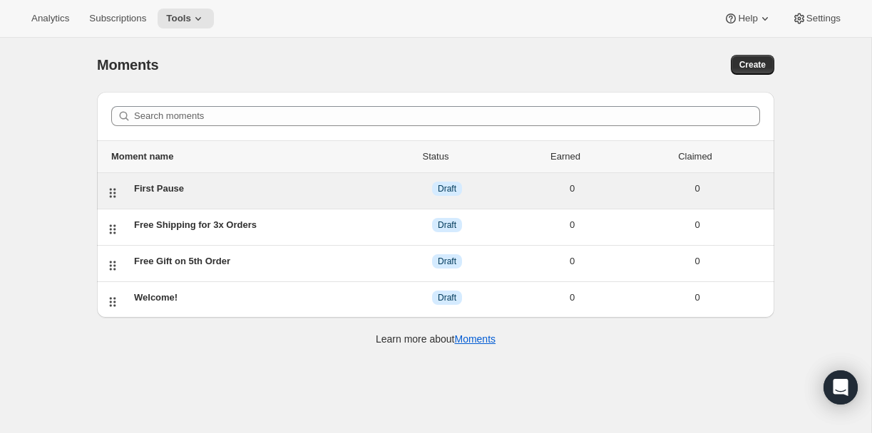
click at [311, 191] on div "First Pause" at bounding box center [259, 189] width 250 height 14
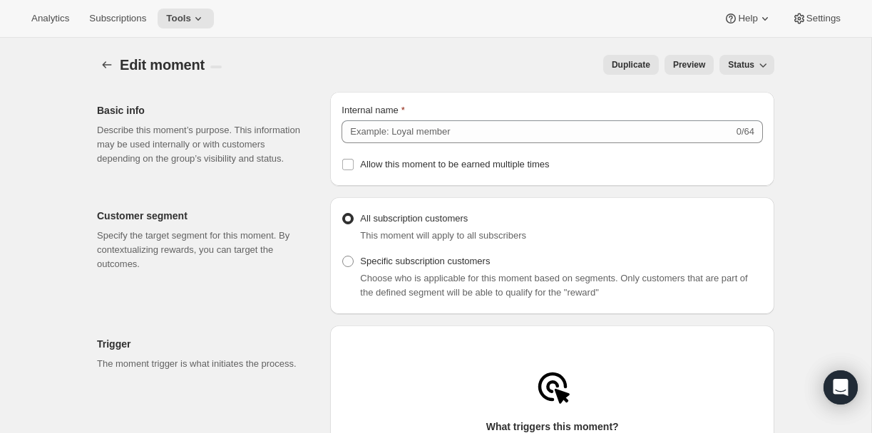
type input "First Pause"
radio input "false"
radio input "true"
checkbox input "true"
type input "See you soon!"
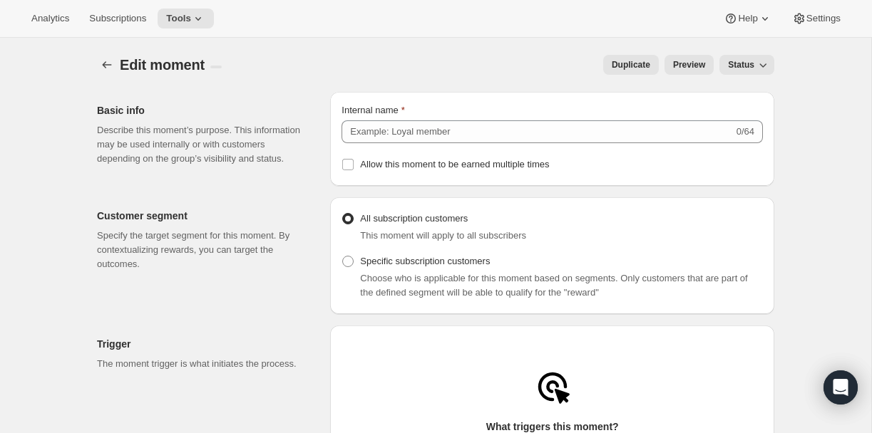
type input "You've paused your subscription. Looking forward to seeing you when you're back!"
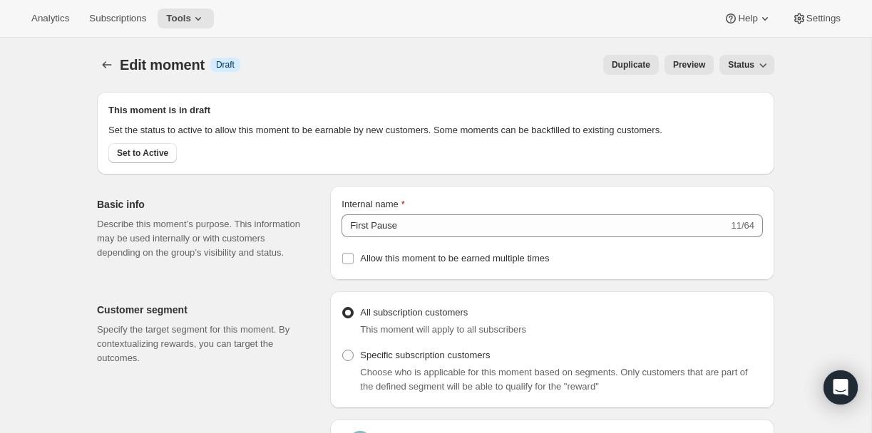
click at [750, 63] on span "Status" at bounding box center [741, 64] width 26 height 11
click at [110, 63] on icon "Create moment" at bounding box center [107, 65] width 14 height 14
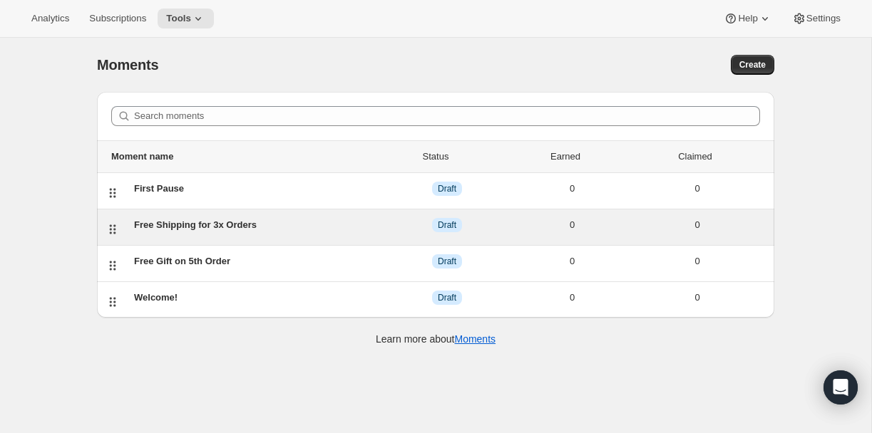
click at [225, 224] on div "Free Shipping for 3x Orders" at bounding box center [259, 225] width 250 height 14
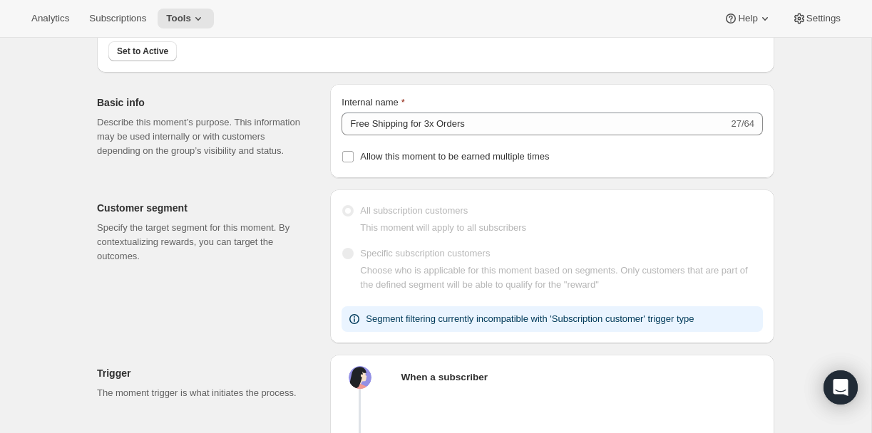
scroll to position [103, 0]
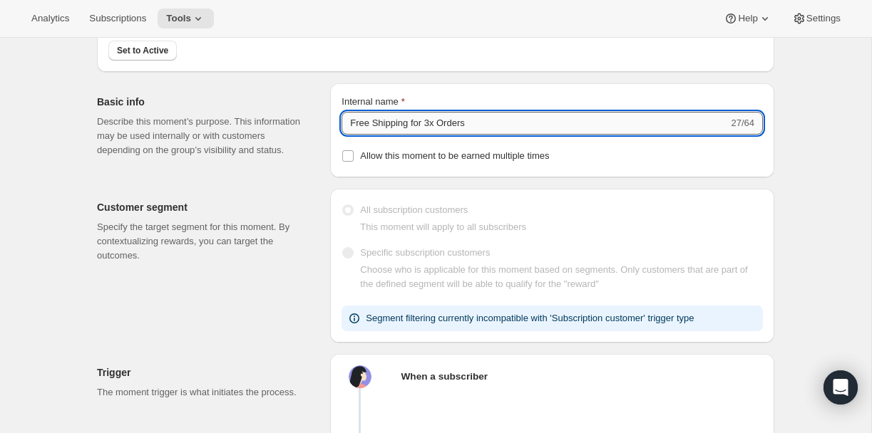
click at [428, 135] on input "Free Shipping for 3x Orders" at bounding box center [534, 123] width 386 height 23
type input "Free Shipping for 4x Orders"
click at [264, 157] on p "Describe this moment’s purpose. This information may be used internally or with…" at bounding box center [202, 136] width 210 height 43
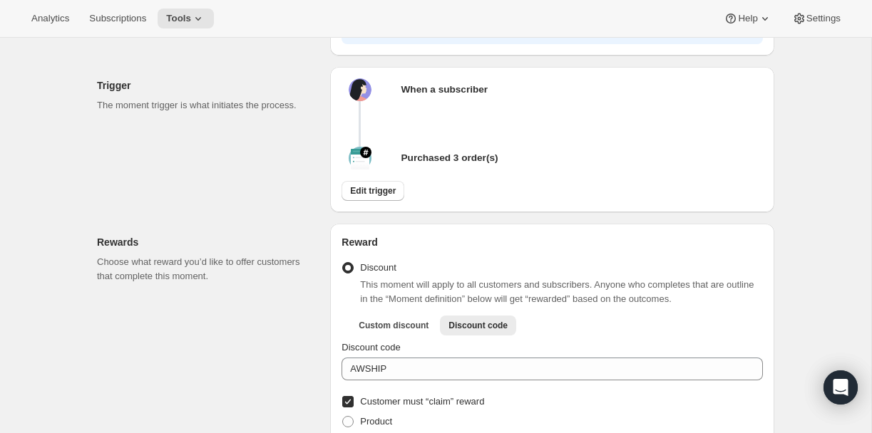
scroll to position [393, 0]
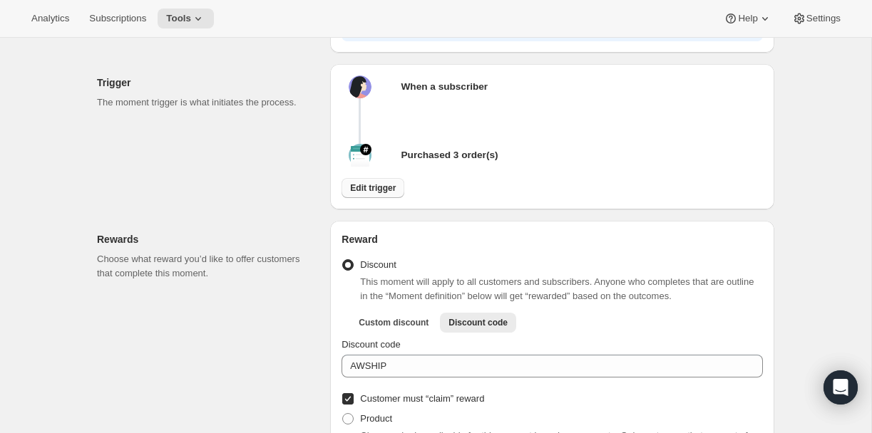
click at [372, 194] on span "Edit trigger" at bounding box center [373, 187] width 46 height 11
select select "days"
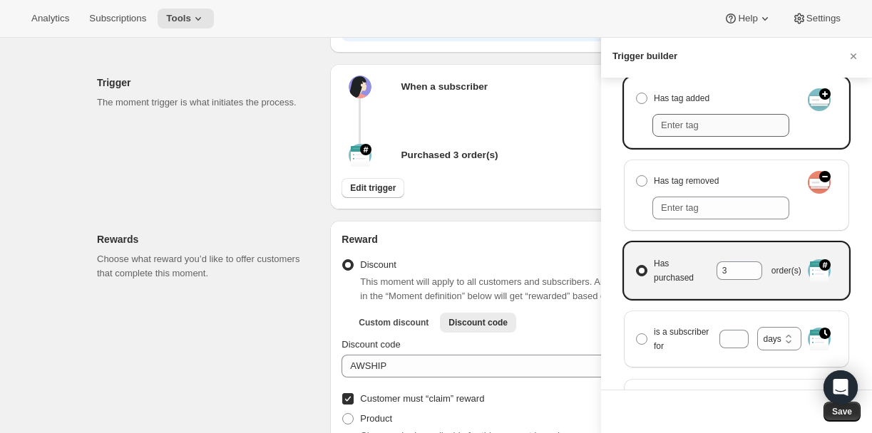
scroll to position [295, 0]
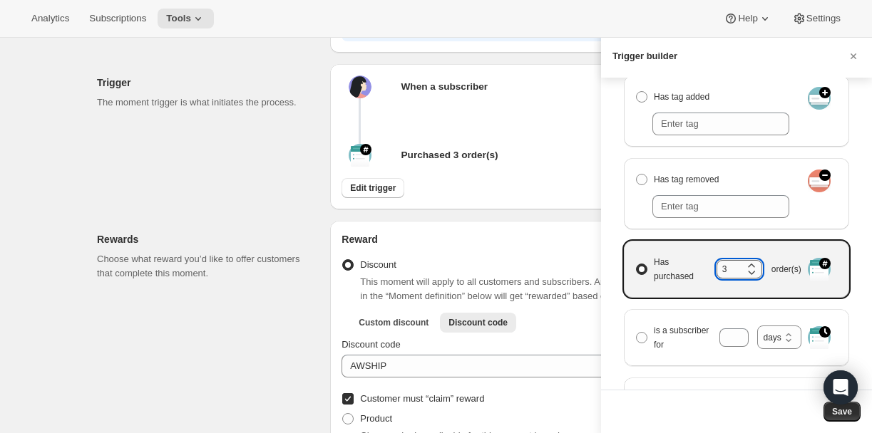
drag, startPoint x: 735, startPoint y: 274, endPoint x: 720, endPoint y: 274, distance: 14.3
click at [720, 274] on input "3" at bounding box center [728, 269] width 24 height 19
type input "4"
click at [611, 291] on div "Who or what can trigger this moment? Subscription Customer Subscription What ha…" at bounding box center [736, 234] width 271 height 312
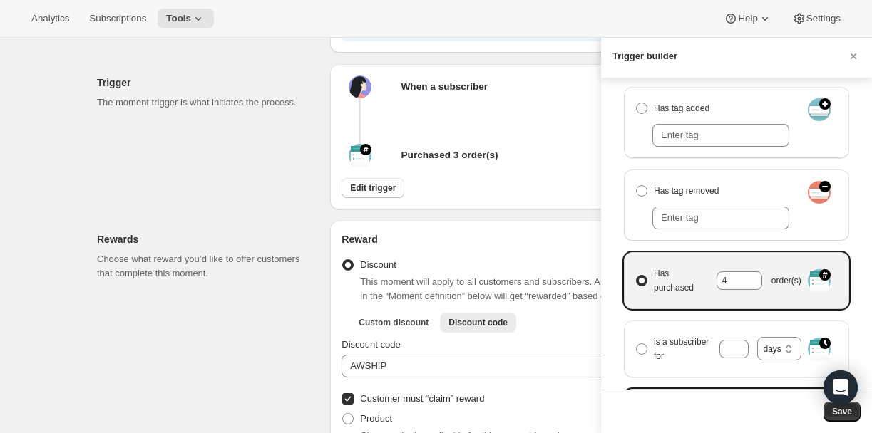
scroll to position [284, 0]
click at [842, 386] on icon "Open Intercom Messenger" at bounding box center [840, 387] width 16 height 19
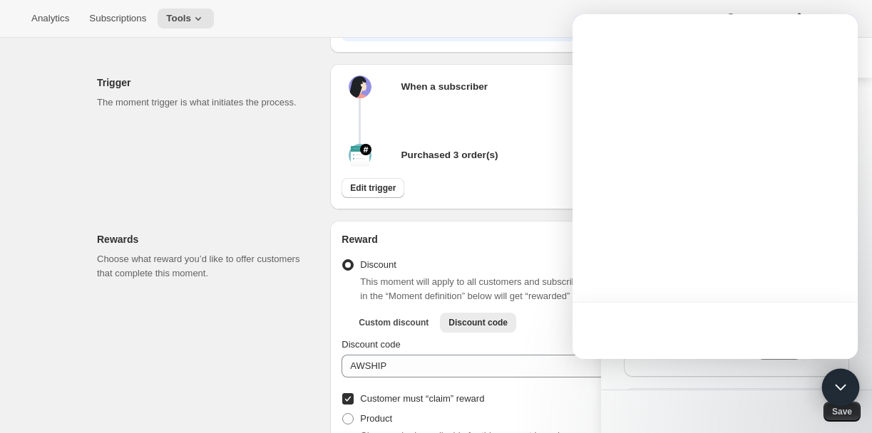
scroll to position [0, 0]
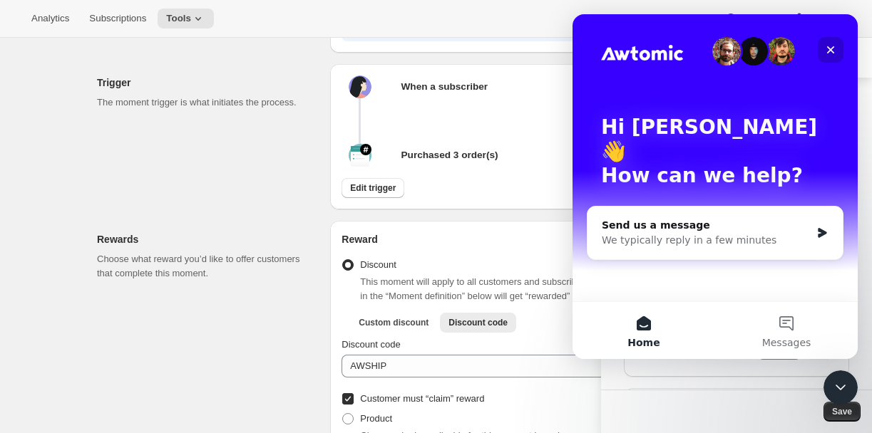
click at [830, 48] on icon "Close" at bounding box center [831, 50] width 8 height 8
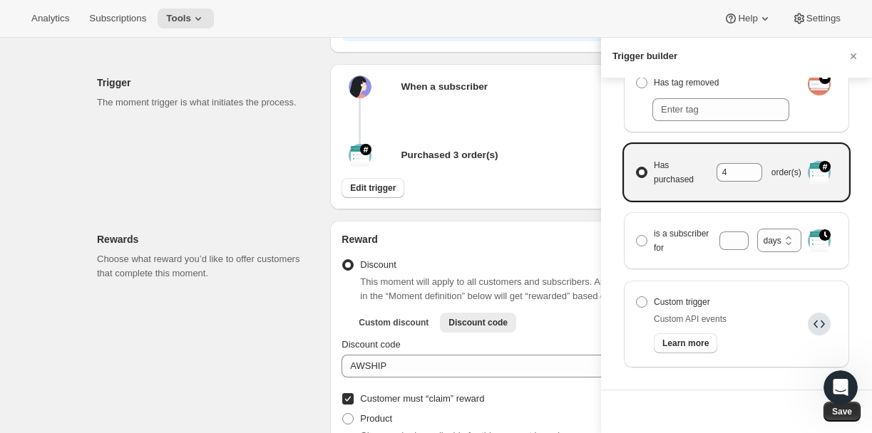
scroll to position [427, 0]
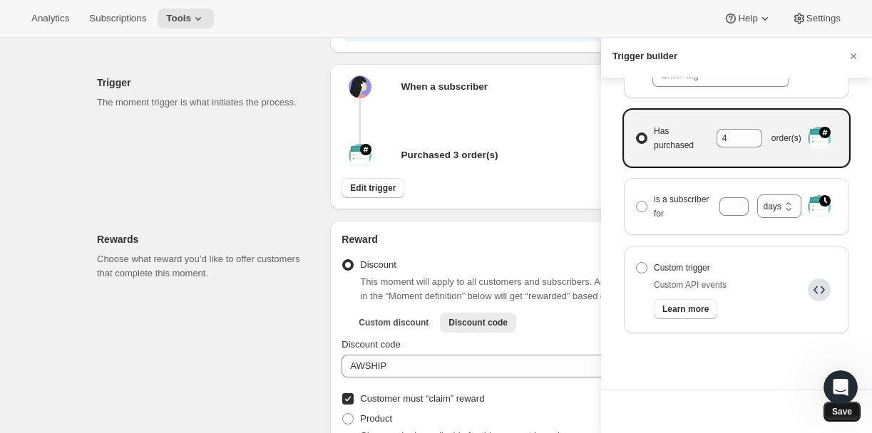
click at [824, 415] on button "Save" at bounding box center [841, 412] width 37 height 20
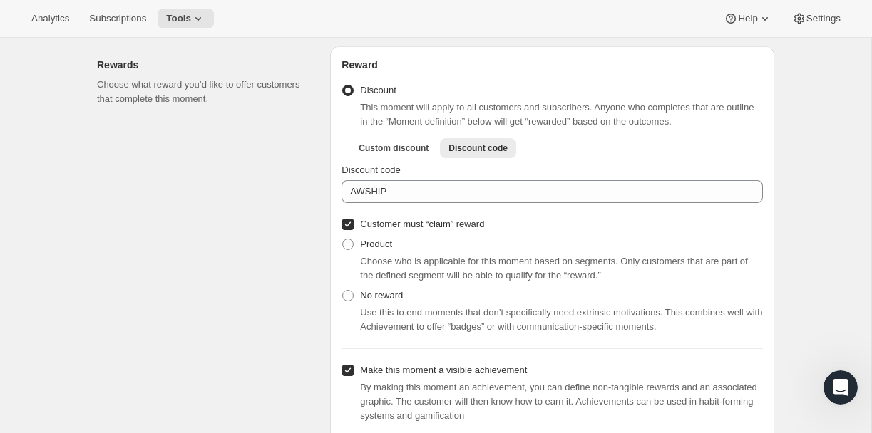
scroll to position [568, 0]
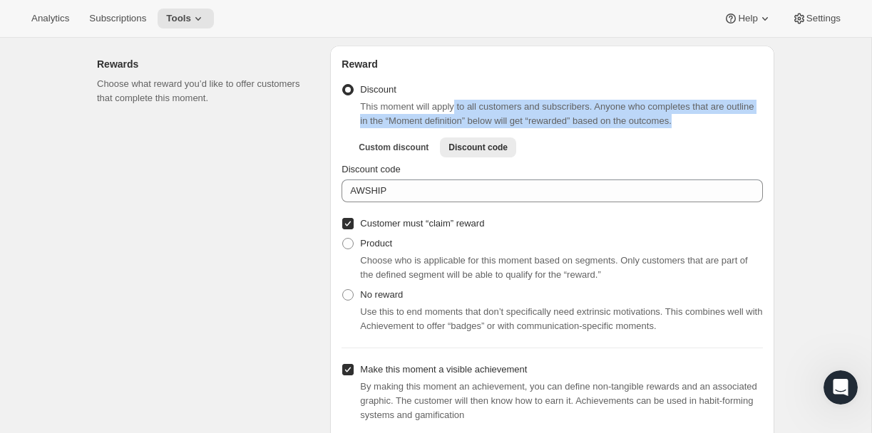
drag, startPoint x: 458, startPoint y: 128, endPoint x: 750, endPoint y: 148, distance: 292.2
click at [750, 128] on div "This moment will apply to all customers and subscribers. Anyone who completes t…" at bounding box center [561, 114] width 403 height 29
drag, startPoint x: 381, startPoint y: 129, endPoint x: 736, endPoint y: 140, distance: 355.8
click at [736, 128] on div "This moment will apply to all customers and subscribers. Anyone who completes t…" at bounding box center [561, 114] width 403 height 29
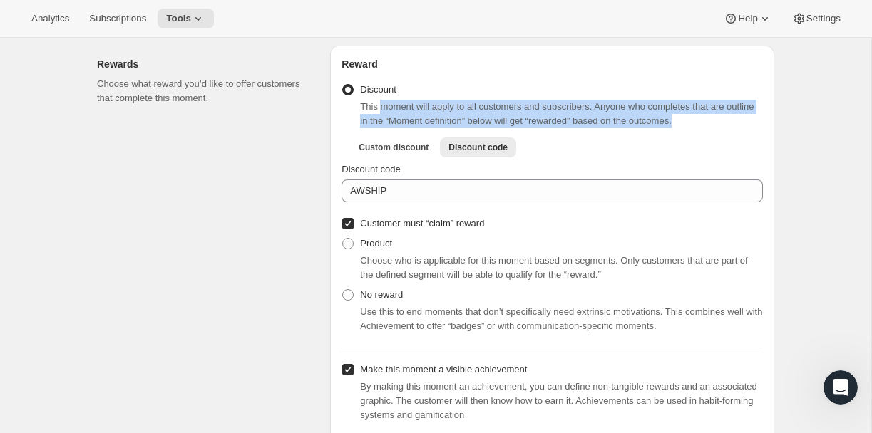
click at [736, 128] on div "This moment will apply to all customers and subscribers. Anyone who completes t…" at bounding box center [561, 114] width 403 height 29
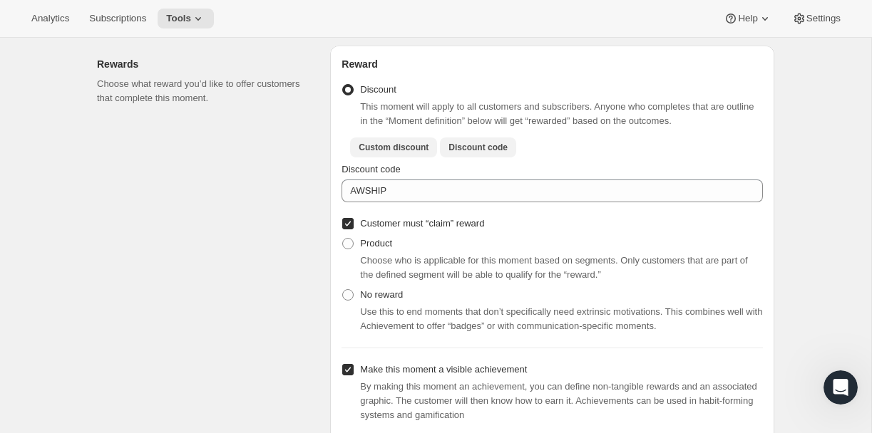
click at [383, 153] on span "Custom discount" at bounding box center [393, 147] width 70 height 11
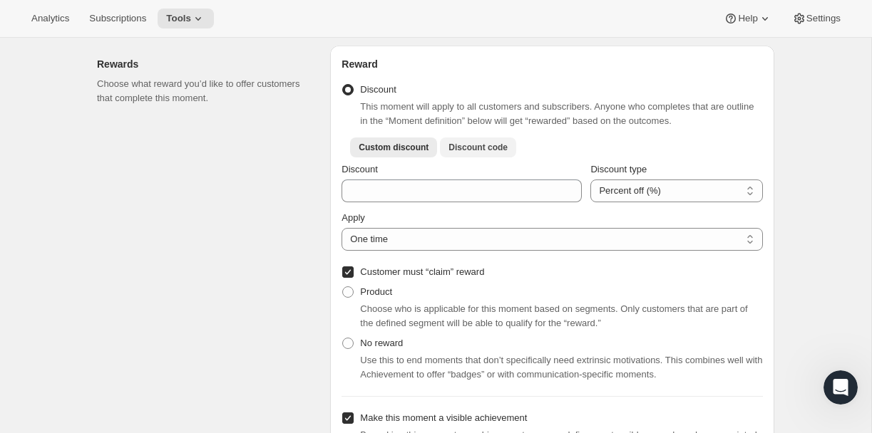
click at [480, 153] on span "Discount code" at bounding box center [477, 147] width 59 height 11
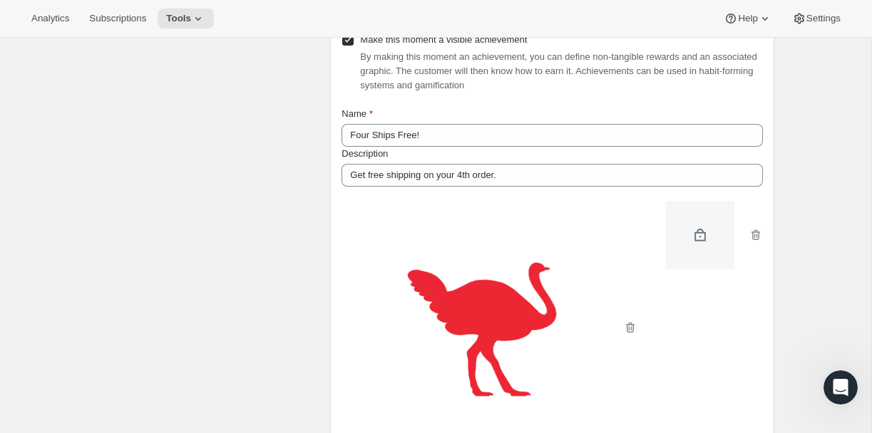
scroll to position [900, 0]
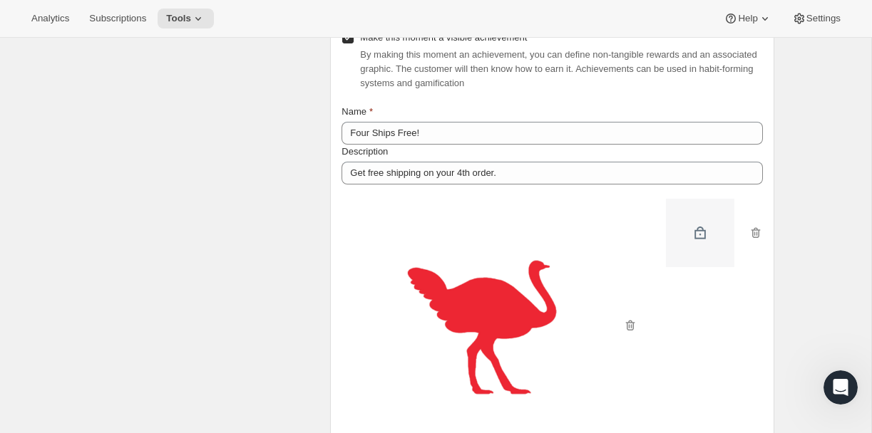
click at [704, 257] on img at bounding box center [700, 233] width 68 height 68
click at [755, 240] on icon "button" at bounding box center [755, 233] width 14 height 14
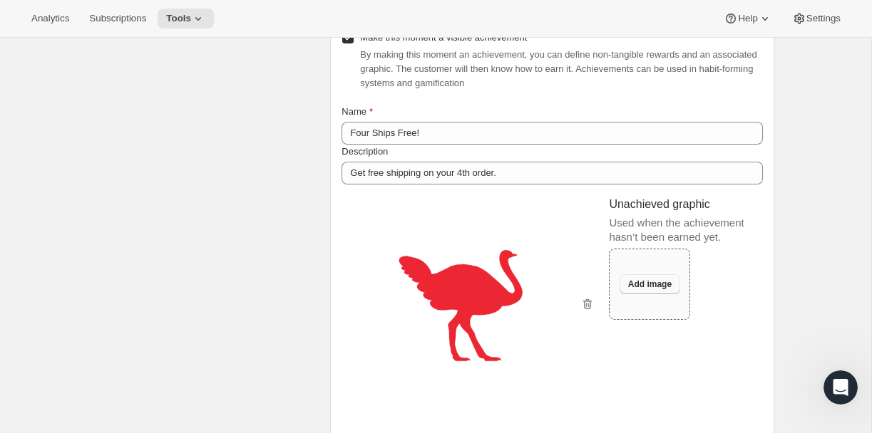
click at [659, 290] on span "Add image" at bounding box center [649, 284] width 43 height 11
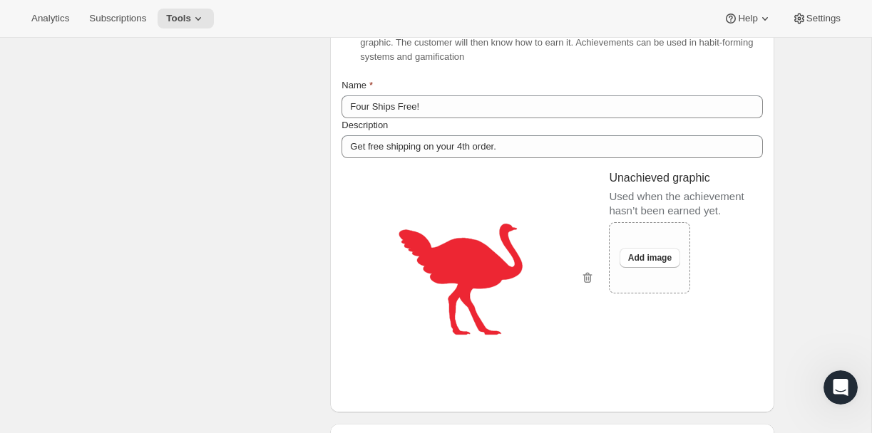
scroll to position [927, 0]
click at [586, 284] on icon "button" at bounding box center [587, 277] width 14 height 14
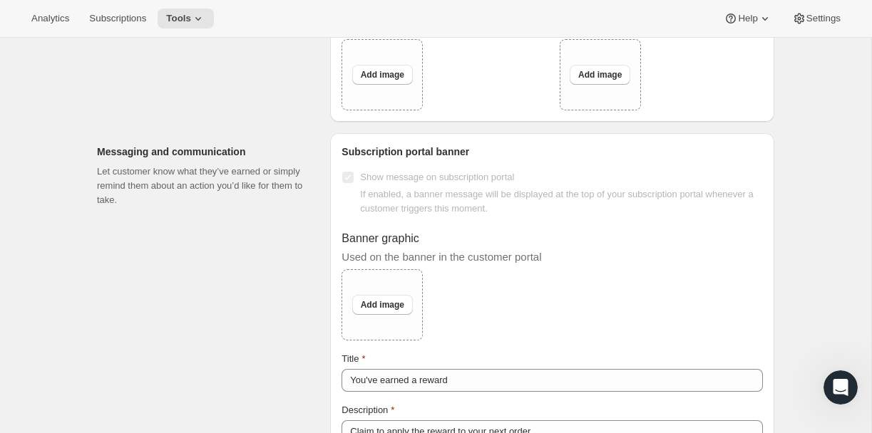
scroll to position [1107, 0]
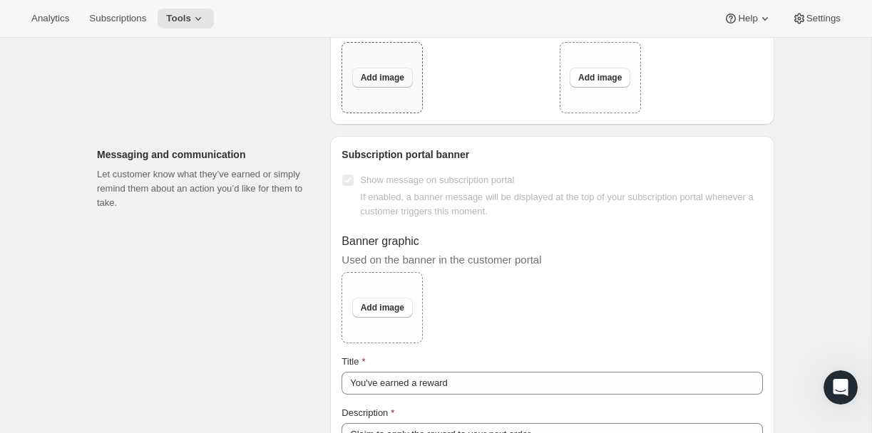
click at [378, 83] on span "Add image" at bounding box center [382, 77] width 43 height 11
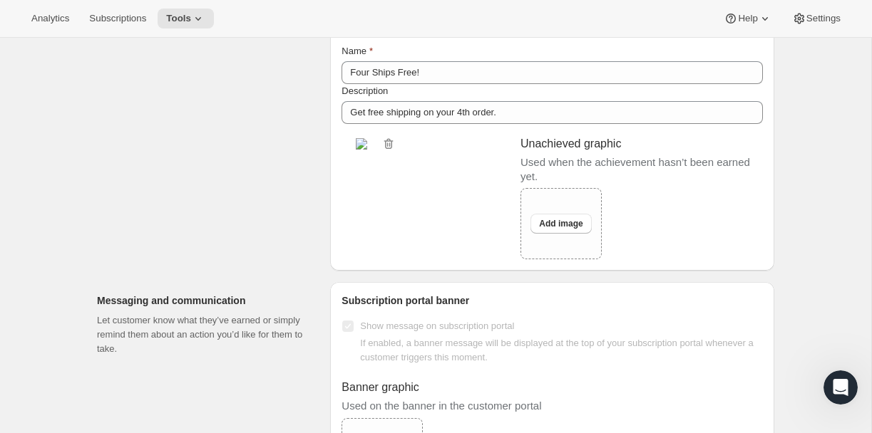
scroll to position [962, 0]
click at [555, 228] on span "Add image" at bounding box center [560, 222] width 43 height 11
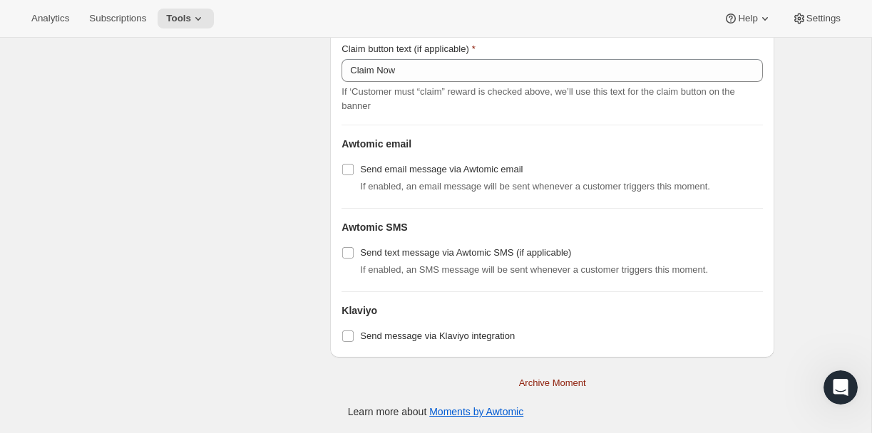
scroll to position [0, 0]
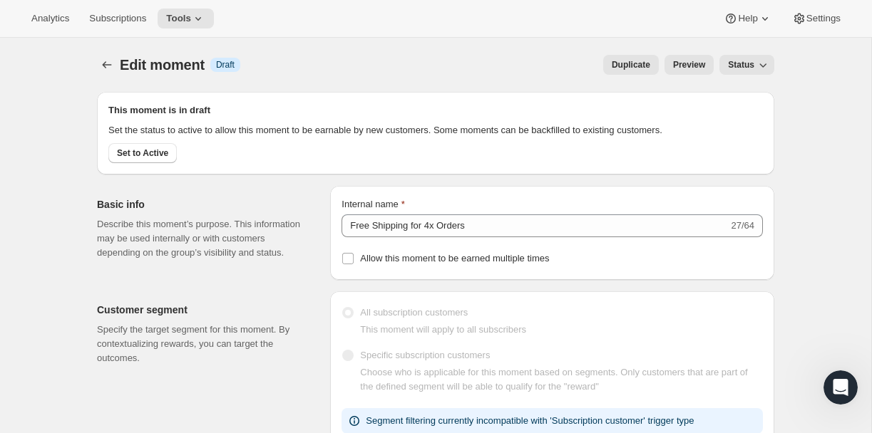
click at [681, 64] on span "Preview" at bounding box center [689, 64] width 32 height 11
drag, startPoint x: 117, startPoint y: 131, endPoint x: 321, endPoint y: 124, distance: 204.7
click at [321, 124] on p "Set the status to active to allow this moment to be earnable by new customers. …" at bounding box center [392, 130] width 569 height 14
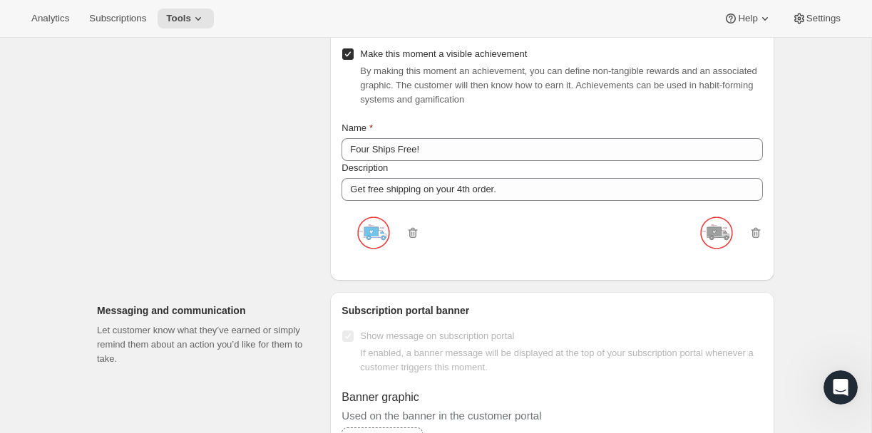
scroll to position [892, 0]
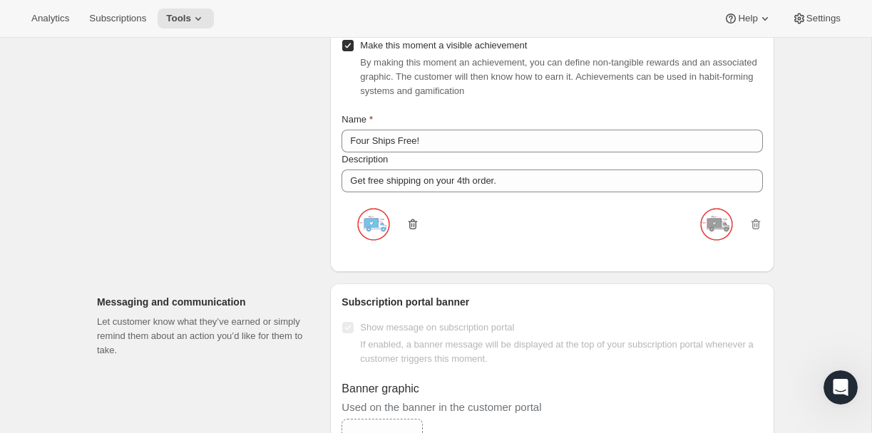
click at [411, 227] on icon "button" at bounding box center [411, 225] width 1 height 4
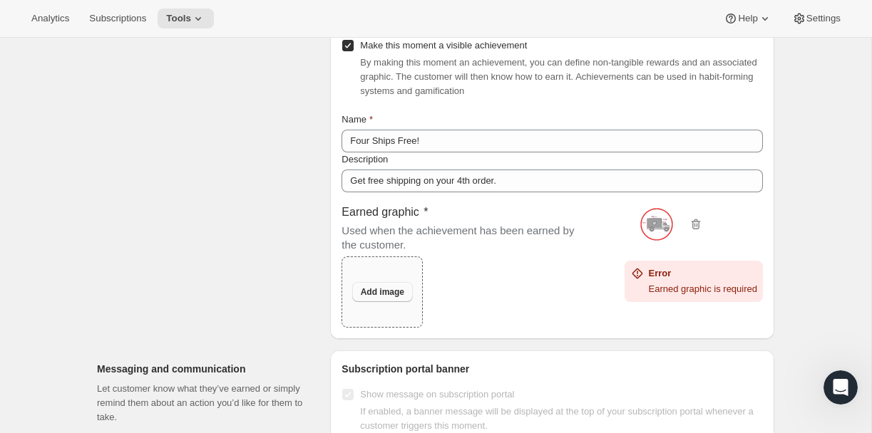
click at [399, 302] on button "Add image" at bounding box center [382, 292] width 61 height 20
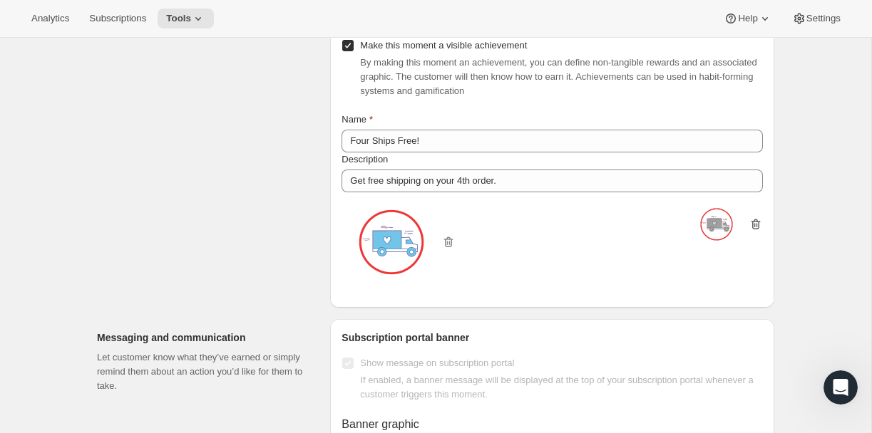
click at [758, 232] on icon "button" at bounding box center [755, 224] width 14 height 14
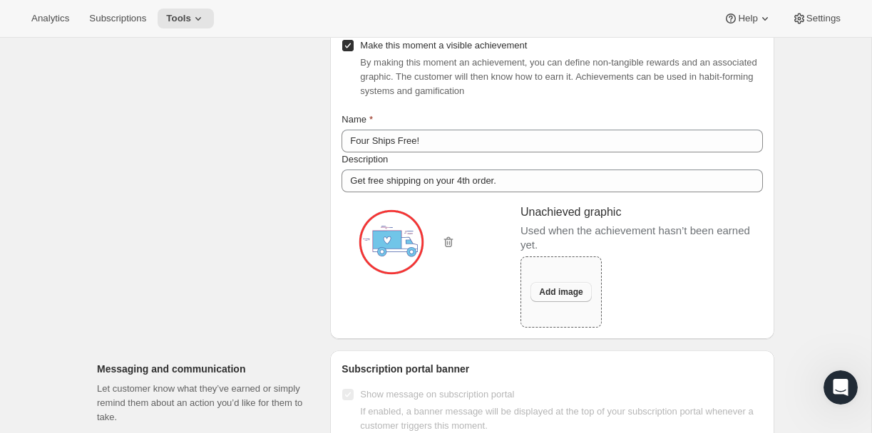
click at [568, 298] on span "Add image" at bounding box center [560, 291] width 43 height 11
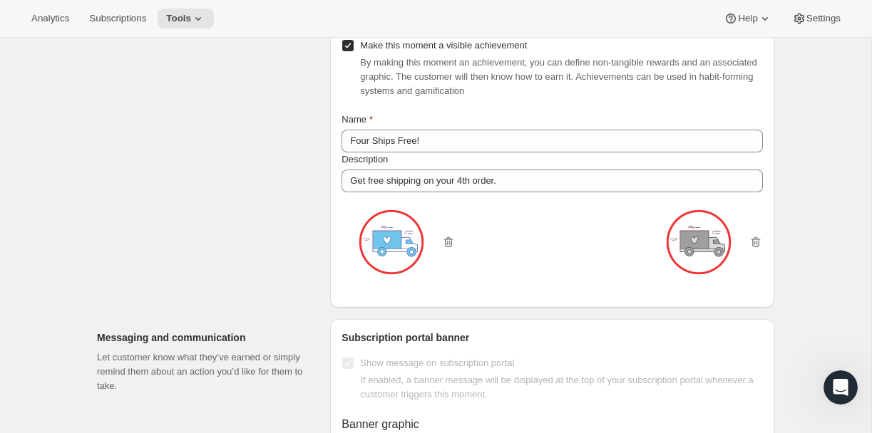
scroll to position [0, 0]
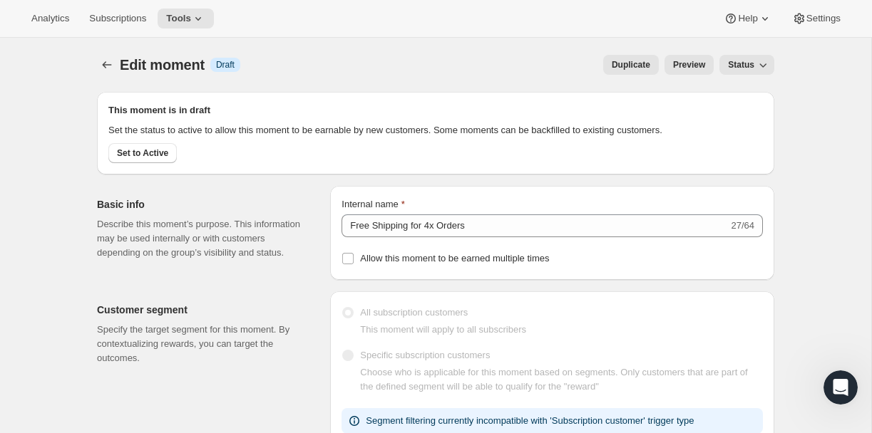
click at [703, 66] on span "Preview" at bounding box center [689, 64] width 32 height 11
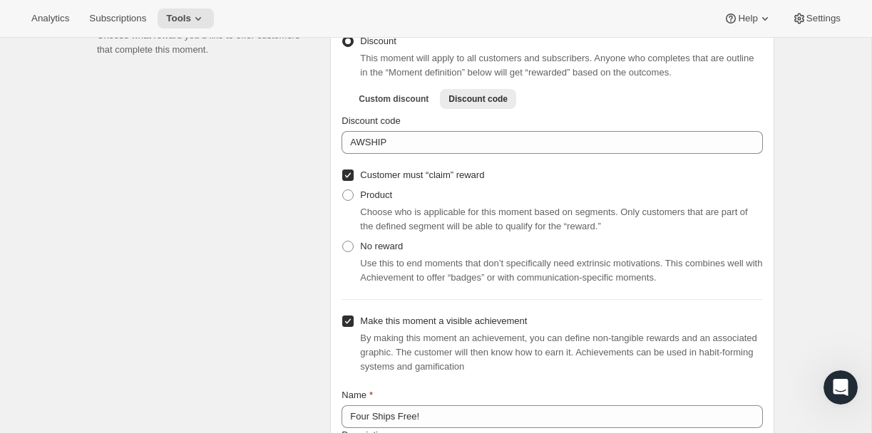
scroll to position [613, 0]
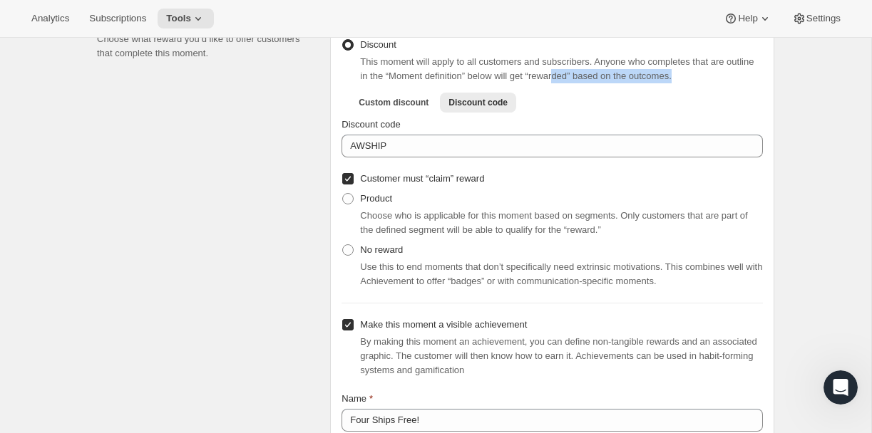
drag, startPoint x: 601, startPoint y: 98, endPoint x: 762, endPoint y: 100, distance: 161.1
click at [762, 83] on div "This moment will apply to all customers and subscribers. Anyone who completes t…" at bounding box center [561, 69] width 403 height 29
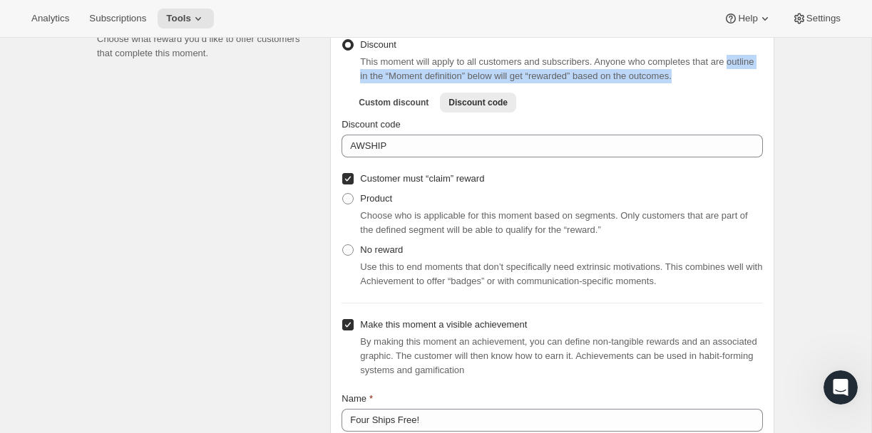
drag, startPoint x: 362, startPoint y: 95, endPoint x: 730, endPoint y: 96, distance: 367.7
click at [730, 83] on div "This moment will apply to all customers and subscribers. Anyone who completes t…" at bounding box center [561, 69] width 403 height 29
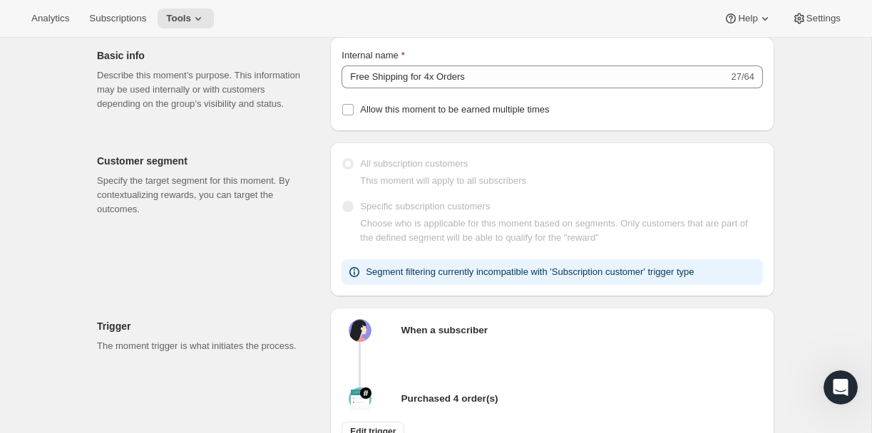
scroll to position [148, 0]
click at [436, 281] on p "Segment filtering currently incompatible with 'Subscription customer' trigger t…" at bounding box center [530, 274] width 328 height 14
click at [355, 175] on label "All subscription customers" at bounding box center [404, 165] width 126 height 20
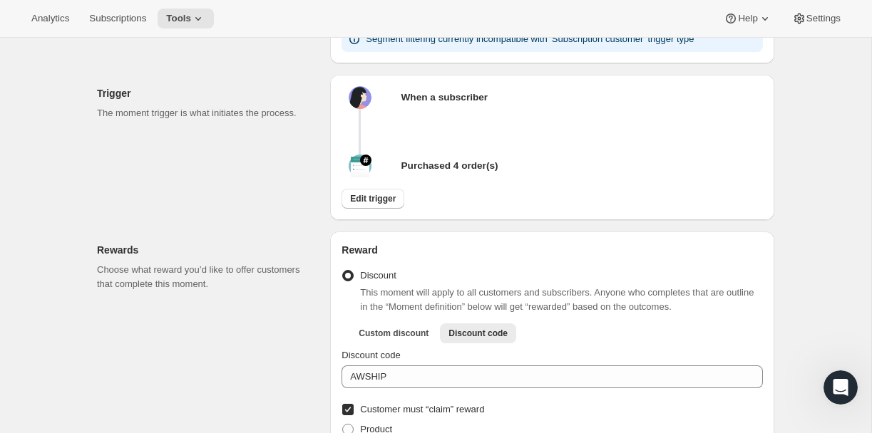
scroll to position [412, 0]
